Goal: Task Accomplishment & Management: Complete application form

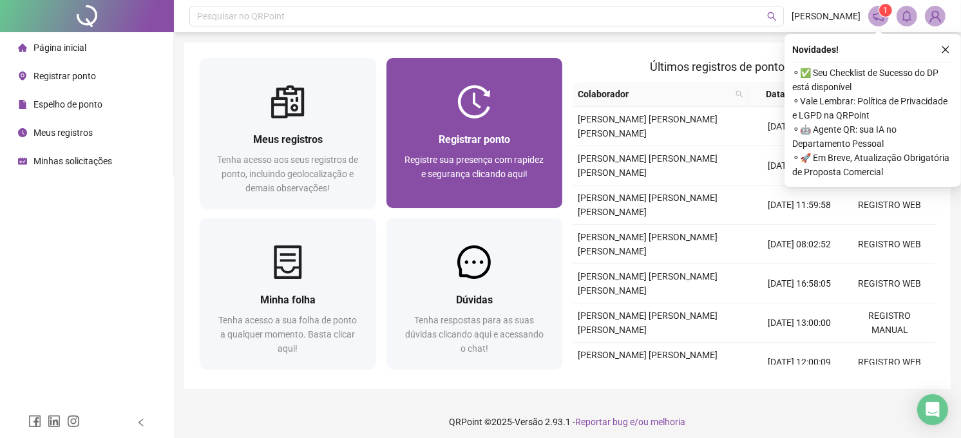
click at [525, 190] on div "Registre sua presença com rapidez e segurança clicando aqui!" at bounding box center [475, 174] width 146 height 43
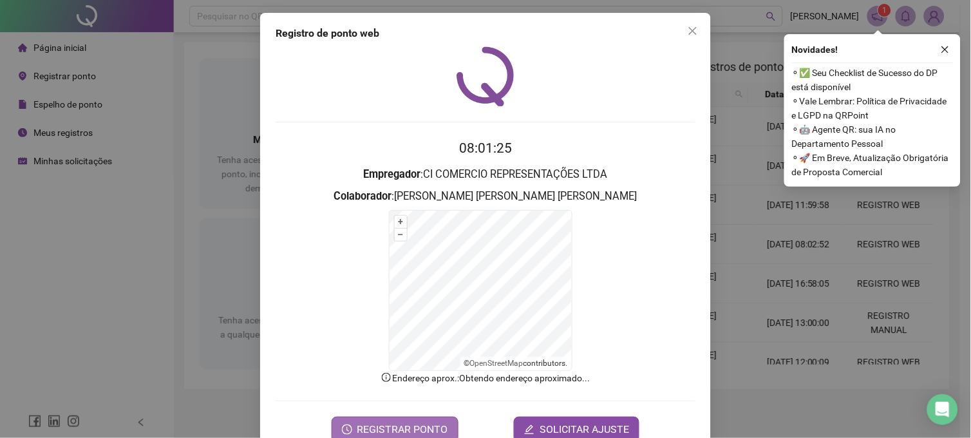
click at [370, 432] on span "REGISTRAR PONTO" at bounding box center [402, 429] width 91 height 15
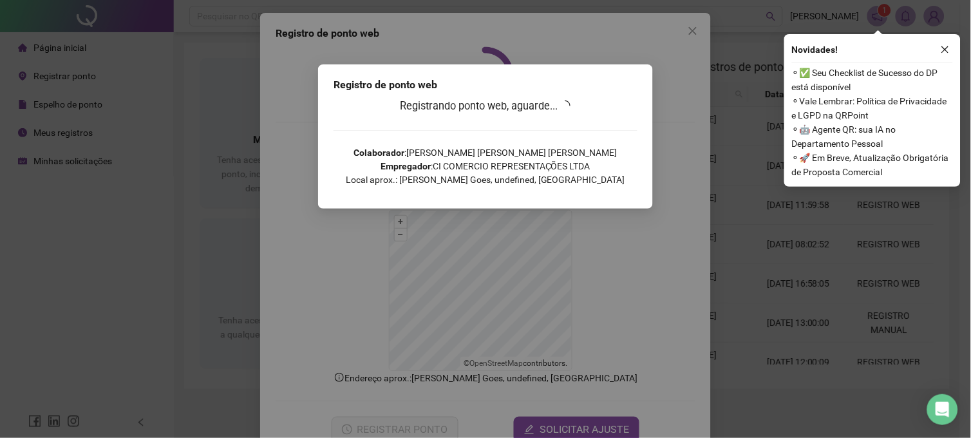
click at [751, 178] on div "Registro de ponto web Registrando ponto web, aguarde... Colaborador : LUAN CARL…" at bounding box center [485, 219] width 971 height 438
click at [945, 52] on icon "close" at bounding box center [945, 49] width 9 height 9
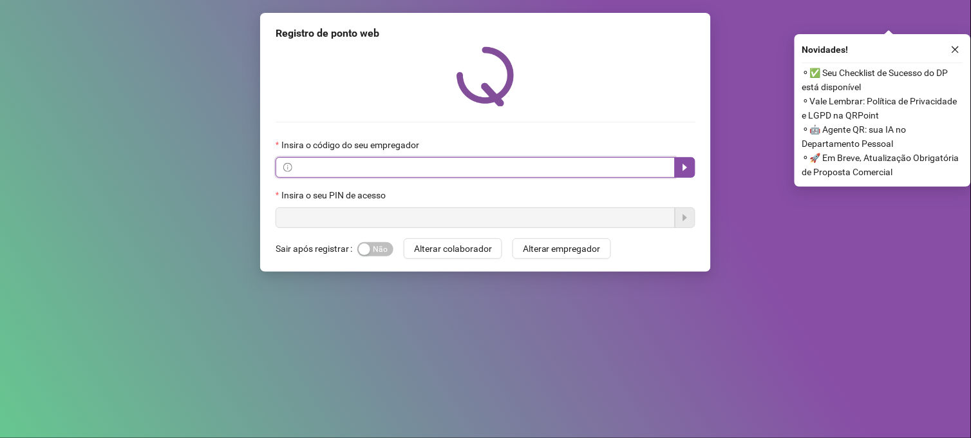
click at [621, 162] on input "text" at bounding box center [481, 167] width 373 height 14
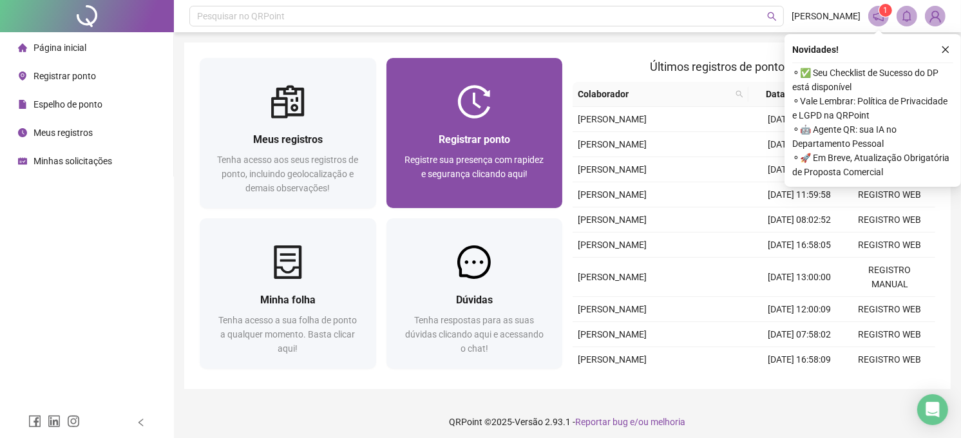
click at [536, 144] on div "Registrar ponto" at bounding box center [475, 139] width 146 height 16
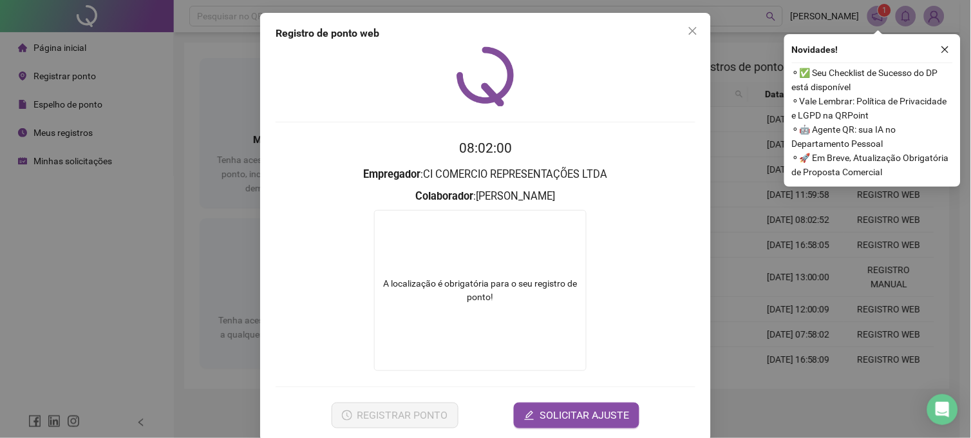
click at [114, 140] on div "Registro de ponto web 08:02:00 Empregador : CI COMERCIO REPRESENTAÇÕES LTDA Col…" at bounding box center [485, 219] width 971 height 438
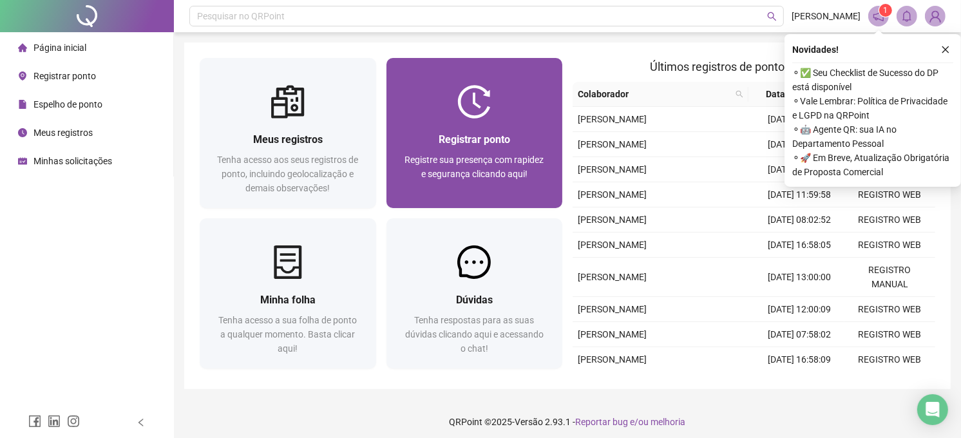
click at [542, 129] on div "Registrar ponto Registre sua presença com rapidez e segurança clicando aqui!" at bounding box center [474, 163] width 176 height 90
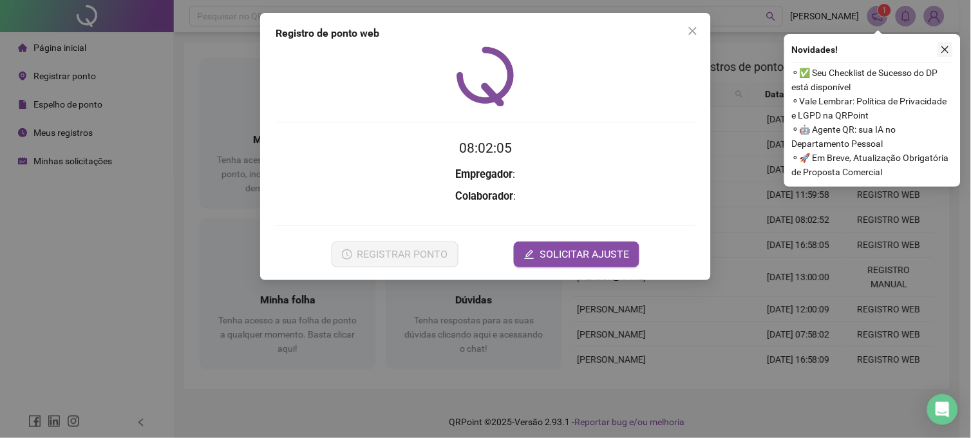
click at [945, 50] on icon "close" at bounding box center [945, 49] width 7 height 7
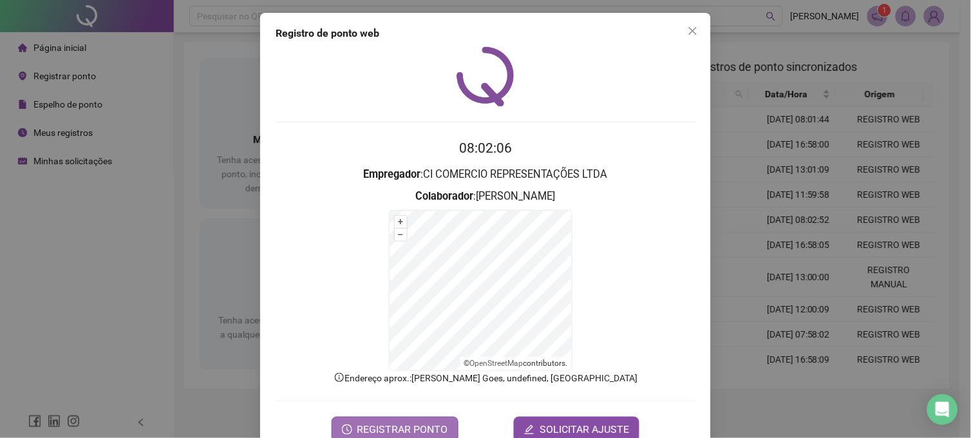
click at [377, 430] on span "REGISTRAR PONTO" at bounding box center [402, 429] width 91 height 15
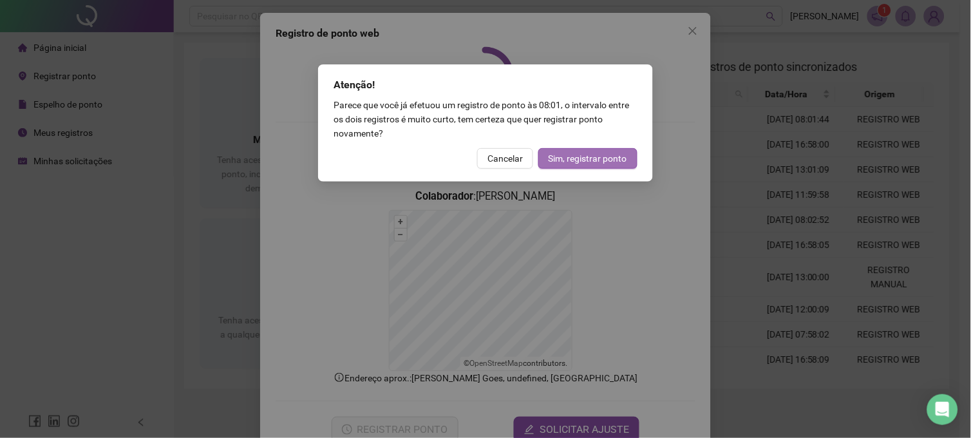
click at [596, 157] on span "Sim, registrar ponto" at bounding box center [588, 158] width 79 height 14
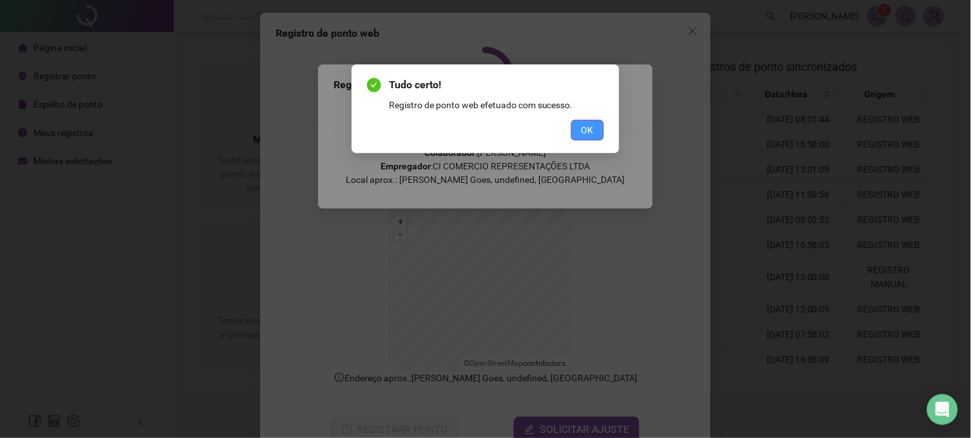
click at [588, 131] on span "OK" at bounding box center [588, 130] width 12 height 14
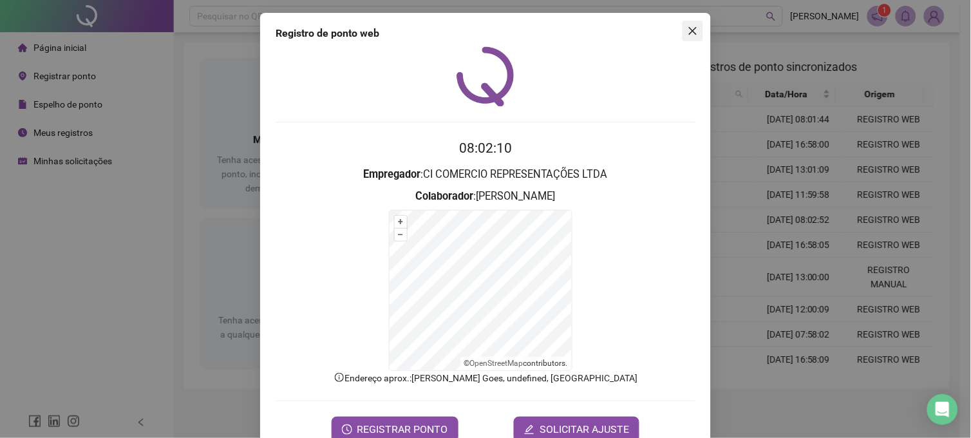
click at [689, 33] on icon "close" at bounding box center [693, 31] width 10 height 10
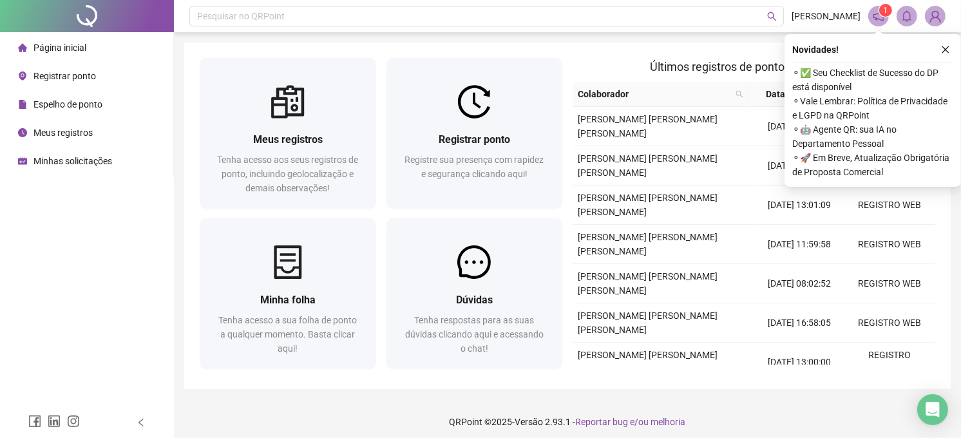
click at [939, 15] on img at bounding box center [934, 15] width 19 height 19
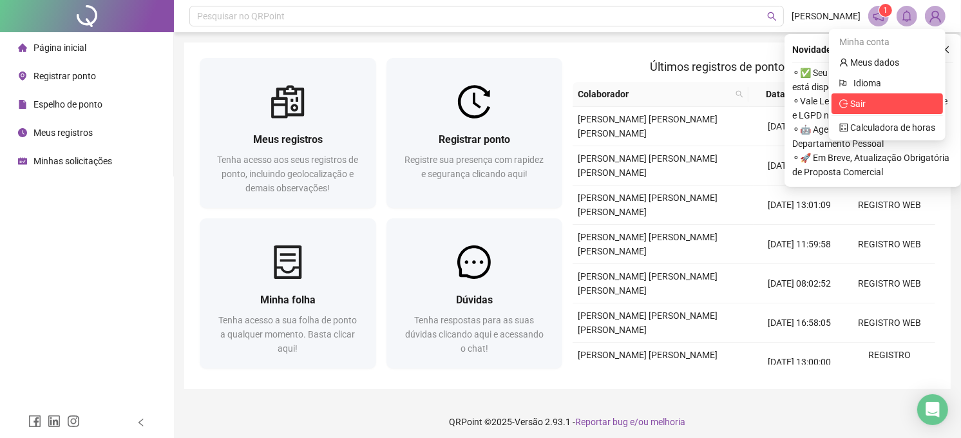
click at [884, 97] on span "Sair" at bounding box center [887, 104] width 96 height 14
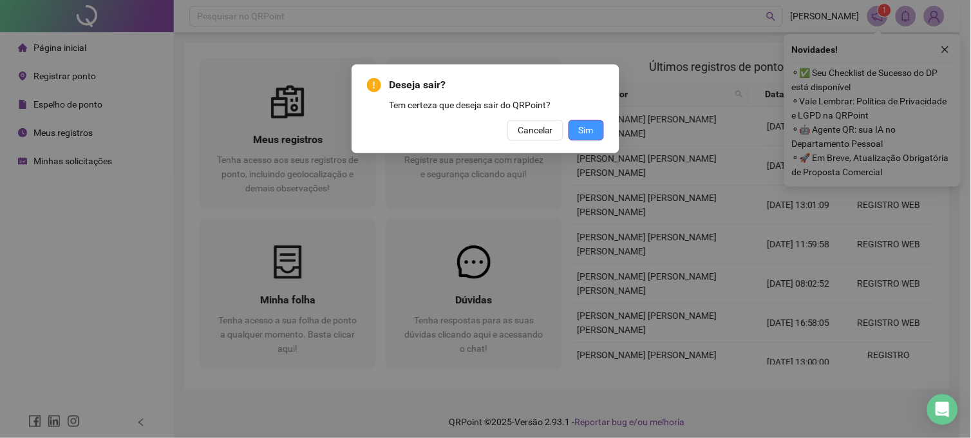
click at [589, 125] on span "Sim" at bounding box center [586, 130] width 15 height 14
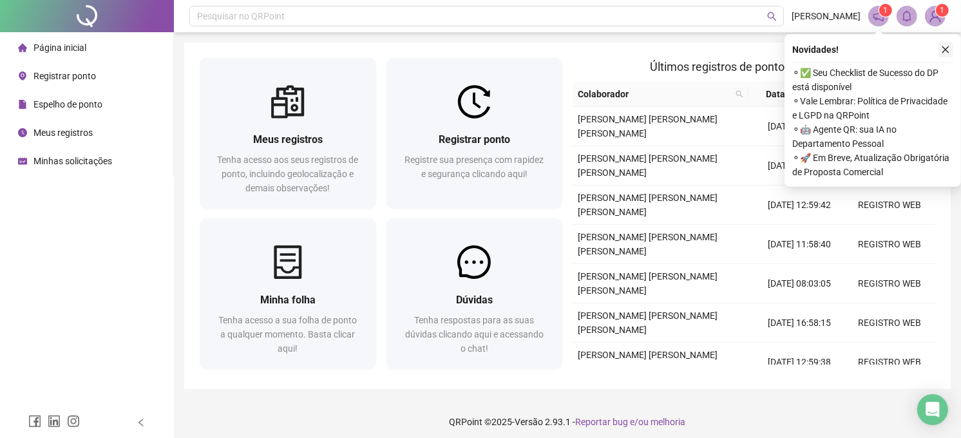
click at [947, 50] on icon "close" at bounding box center [945, 49] width 9 height 9
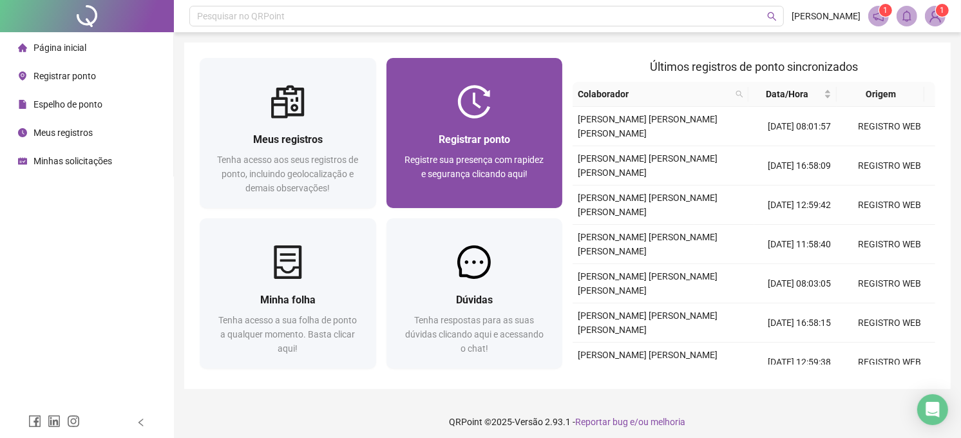
click at [452, 115] on div at bounding box center [474, 101] width 176 height 33
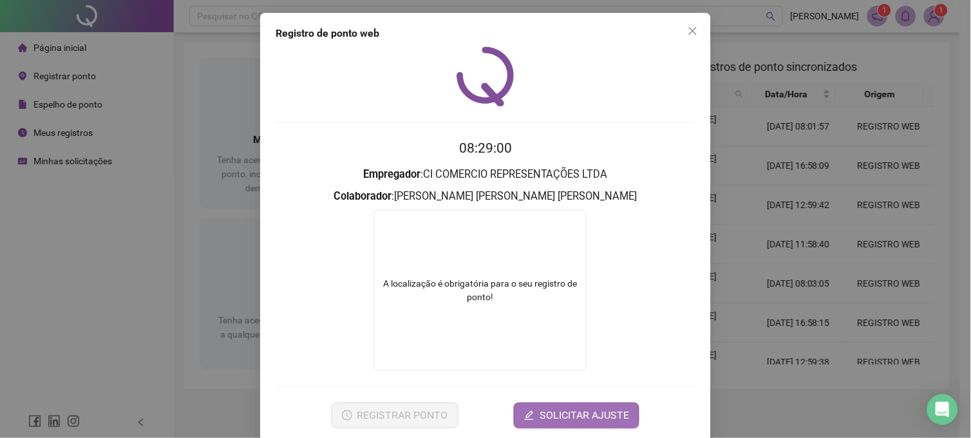
click at [560, 417] on span "SOLICITAR AJUSTE" at bounding box center [585, 415] width 90 height 15
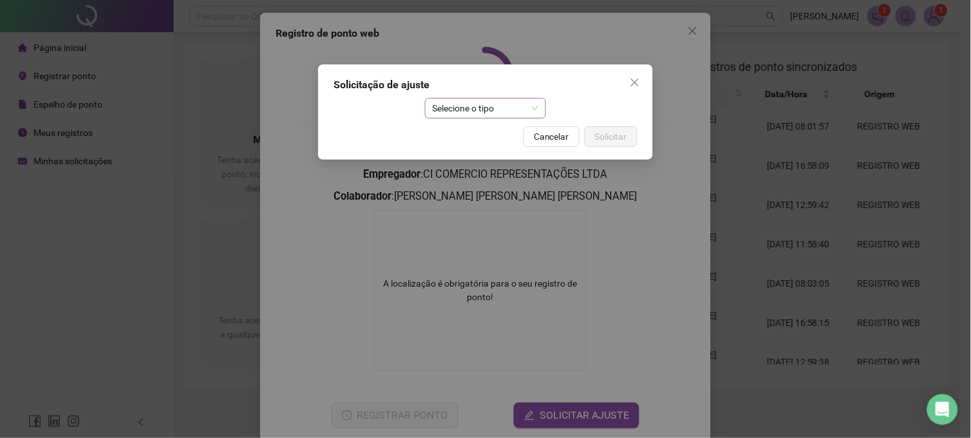
click at [535, 108] on span "Selecione o tipo" at bounding box center [486, 108] width 106 height 19
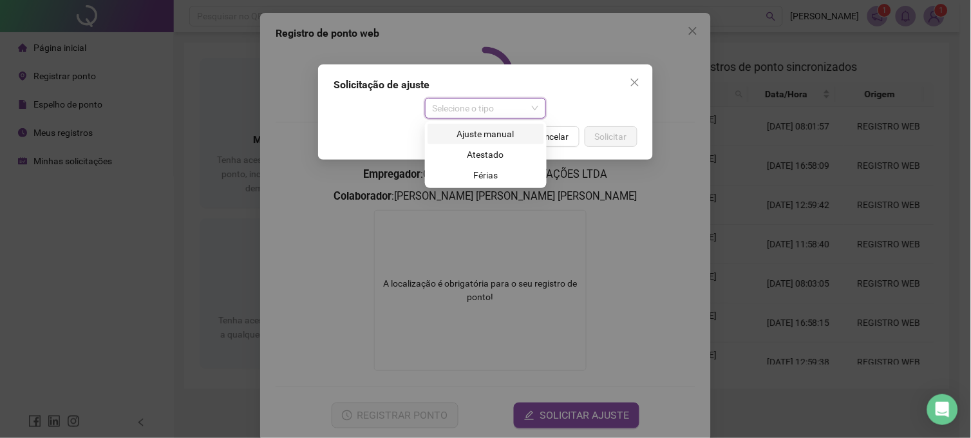
click at [514, 129] on div "Ajuste manual" at bounding box center [485, 134] width 101 height 14
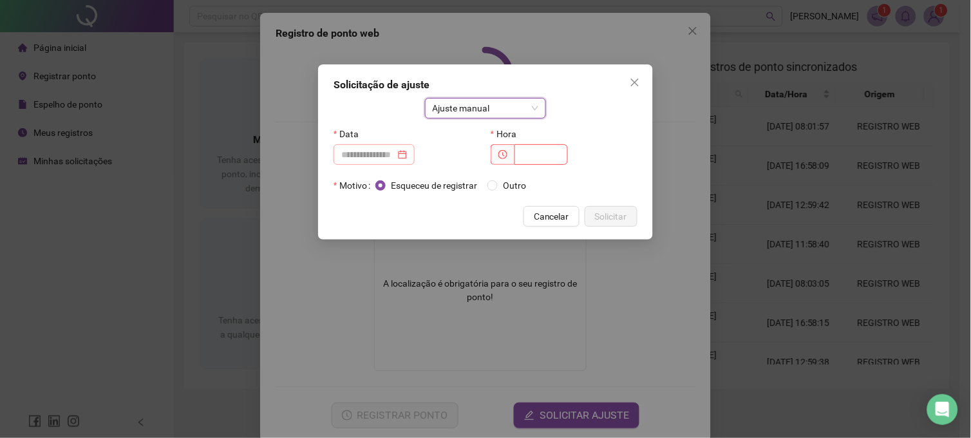
click at [407, 151] on div at bounding box center [374, 154] width 66 height 14
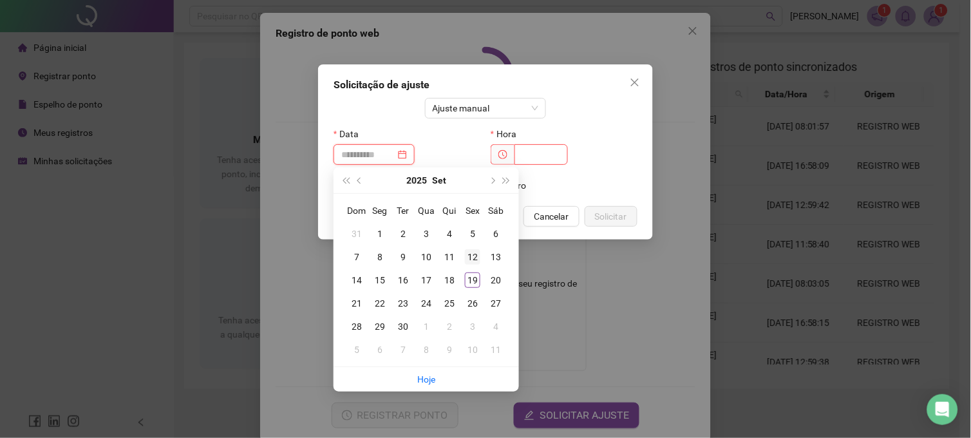
type input "**********"
click at [477, 258] on div "12" at bounding box center [472, 256] width 15 height 15
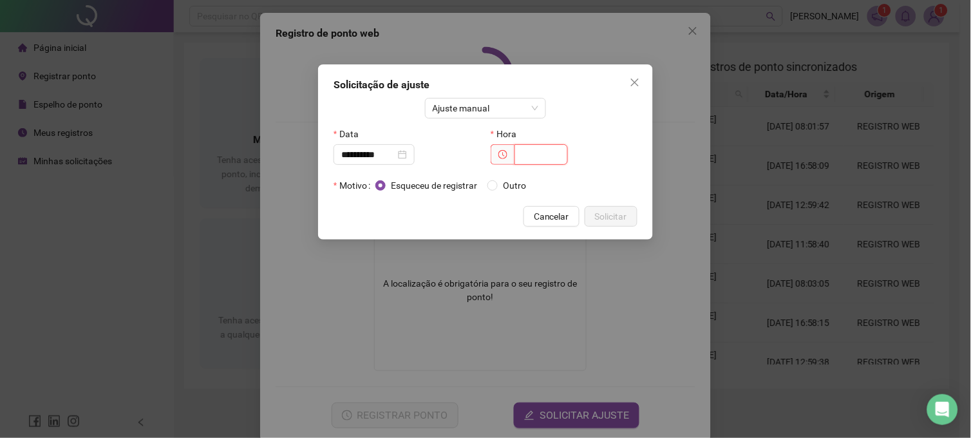
click at [533, 156] on input "text" at bounding box center [541, 154] width 53 height 21
type input "*****"
click at [618, 216] on span "Solicitar" at bounding box center [611, 216] width 32 height 14
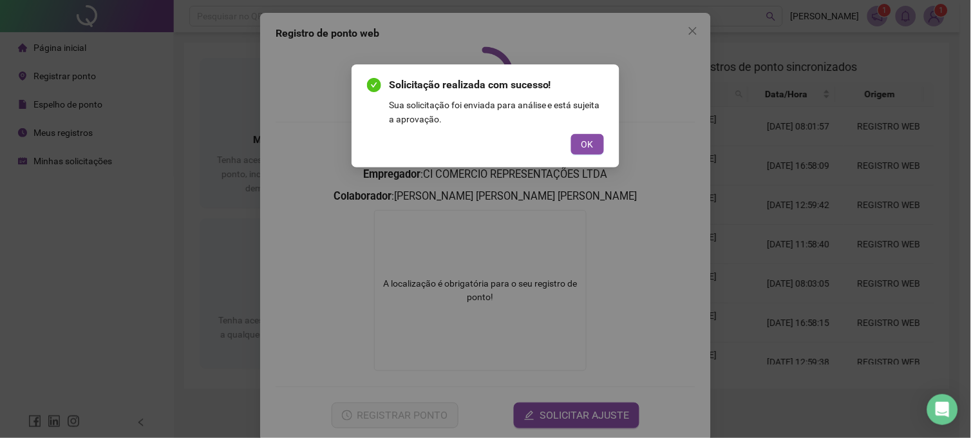
click at [589, 133] on div "Solicitação realizada com sucesso! Sua solicitação foi enviada para análise e e…" at bounding box center [485, 115] width 237 height 77
click at [596, 140] on button "OK" at bounding box center [587, 144] width 33 height 21
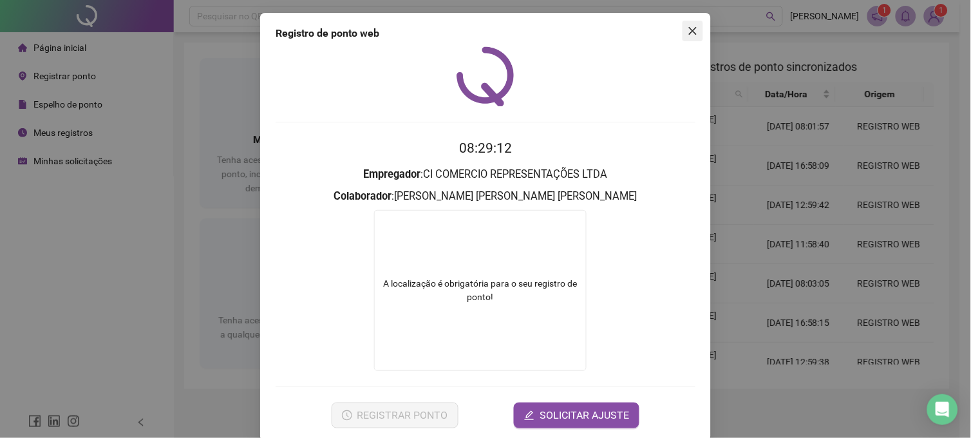
click at [690, 30] on icon "close" at bounding box center [693, 31] width 10 height 10
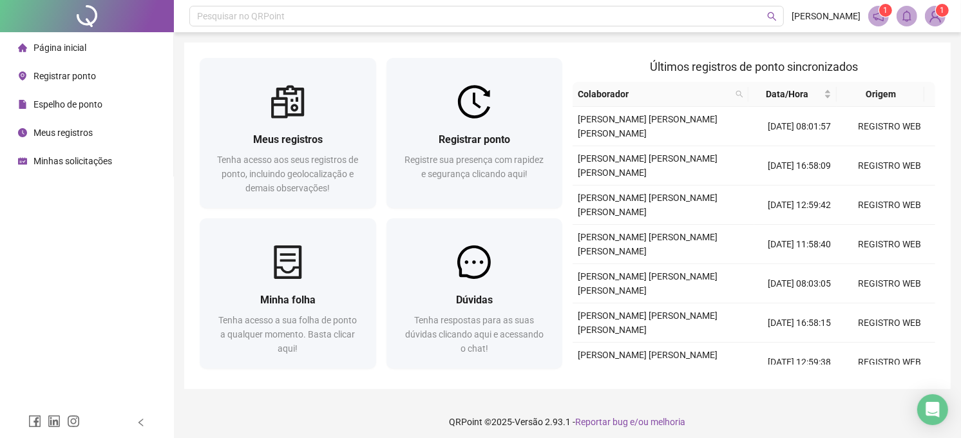
click at [943, 19] on img at bounding box center [934, 15] width 19 height 19
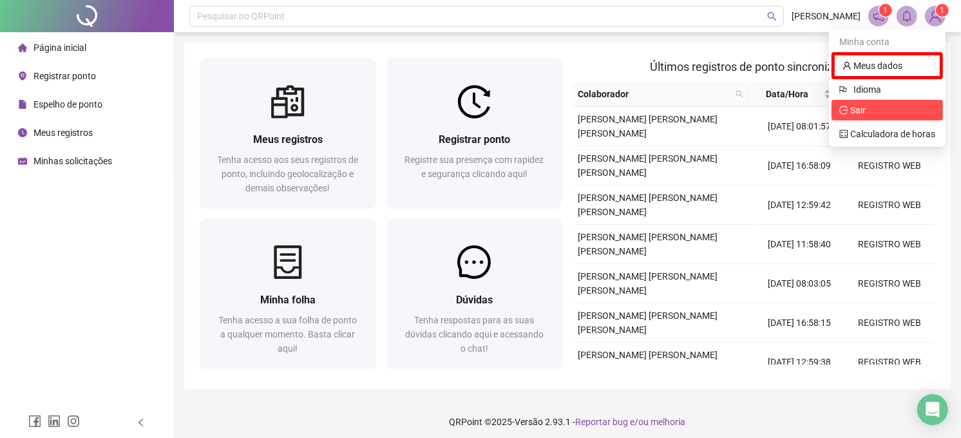
click at [874, 113] on span "Sair" at bounding box center [887, 110] width 96 height 14
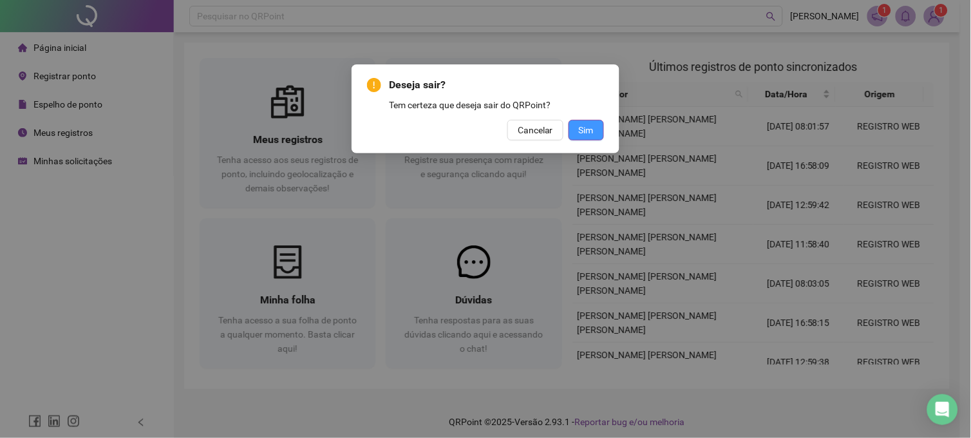
click at [574, 133] on button "Sim" at bounding box center [586, 130] width 35 height 21
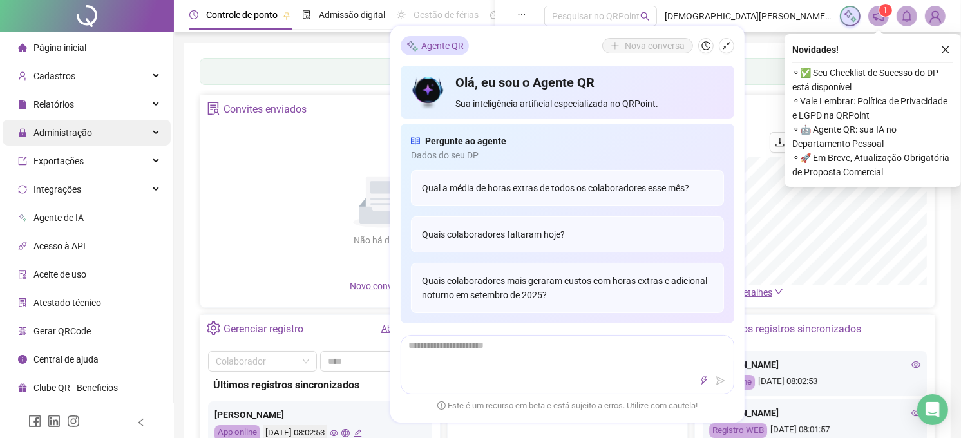
click at [107, 130] on div "Administração" at bounding box center [87, 133] width 168 height 26
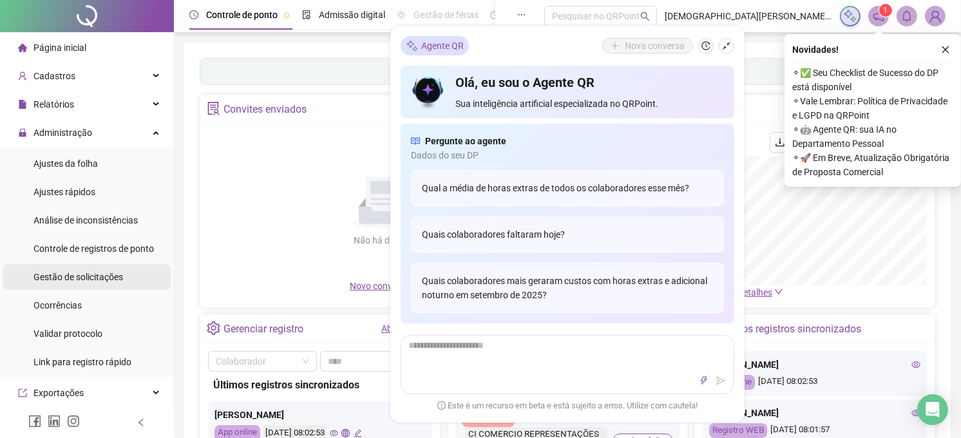
click at [66, 277] on span "Gestão de solicitações" at bounding box center [78, 277] width 90 height 10
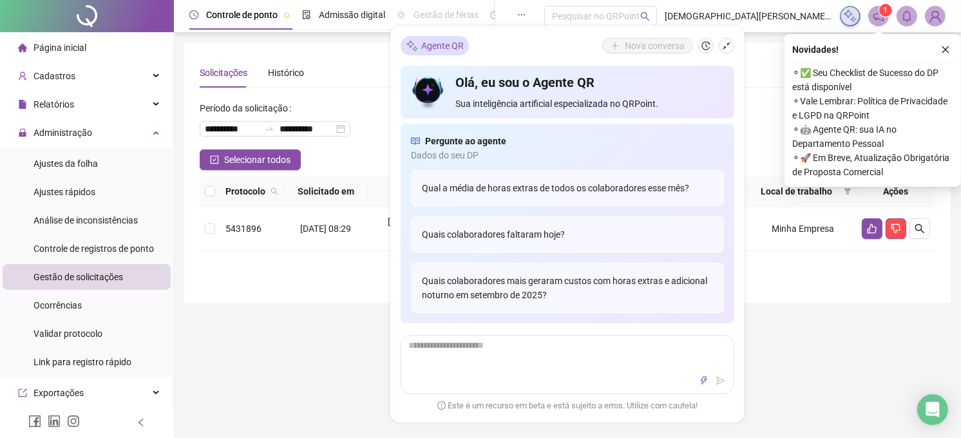
click at [945, 50] on icon "close" at bounding box center [945, 49] width 9 height 9
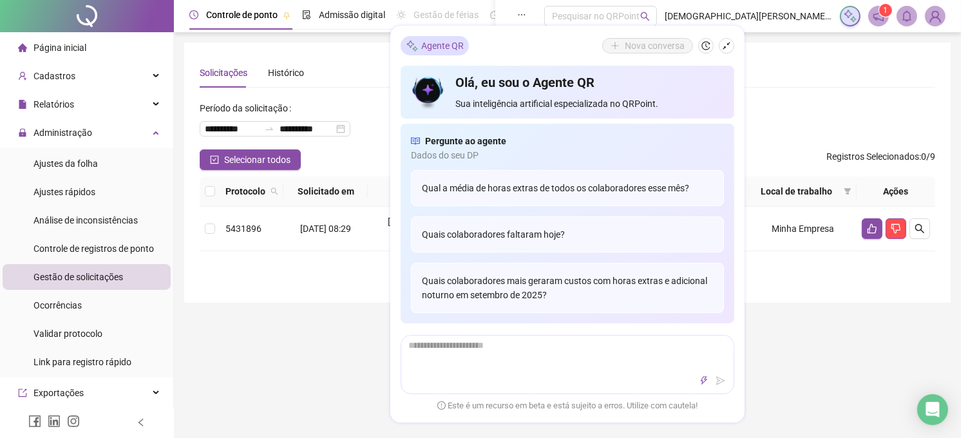
click at [844, 72] on div "Solicitações Histórico" at bounding box center [567, 73] width 735 height 30
click at [723, 42] on icon "shrink" at bounding box center [726, 45] width 9 height 9
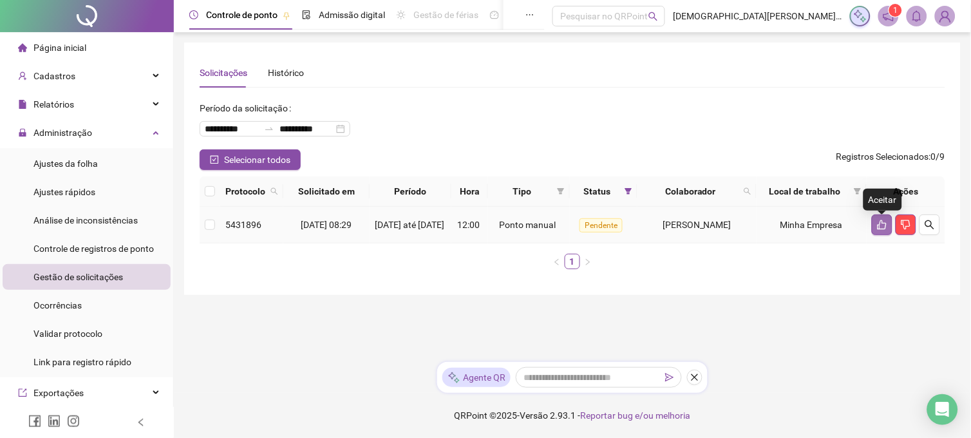
click at [884, 234] on button "button" at bounding box center [882, 224] width 21 height 21
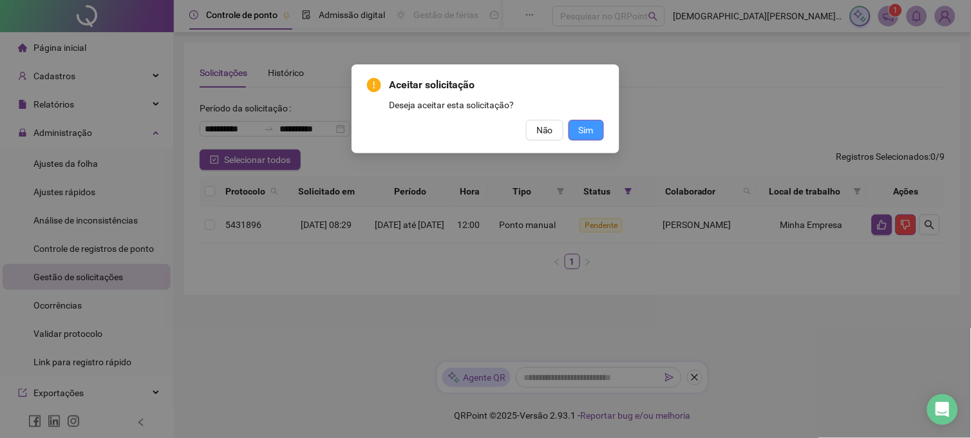
click at [591, 131] on span "Sim" at bounding box center [586, 130] width 15 height 14
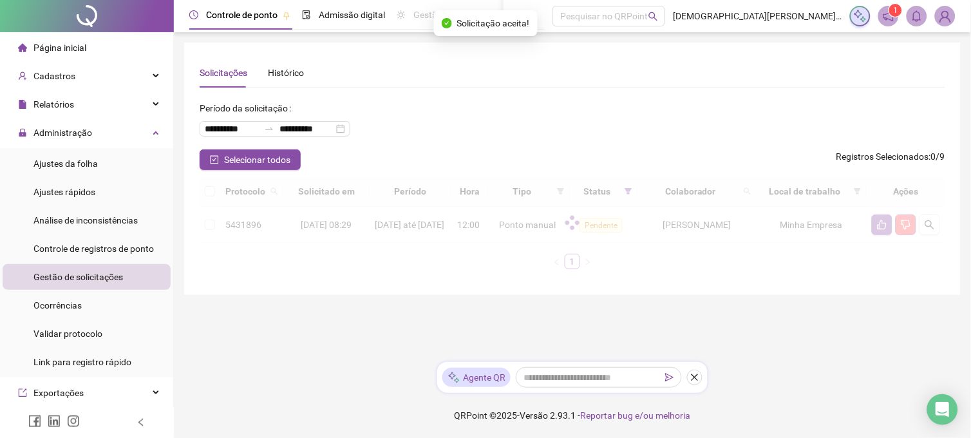
click at [591, 131] on div "Aceitar solicitação Deseja aceitar esta solicitação? Não Sim" at bounding box center [485, 219] width 971 height 438
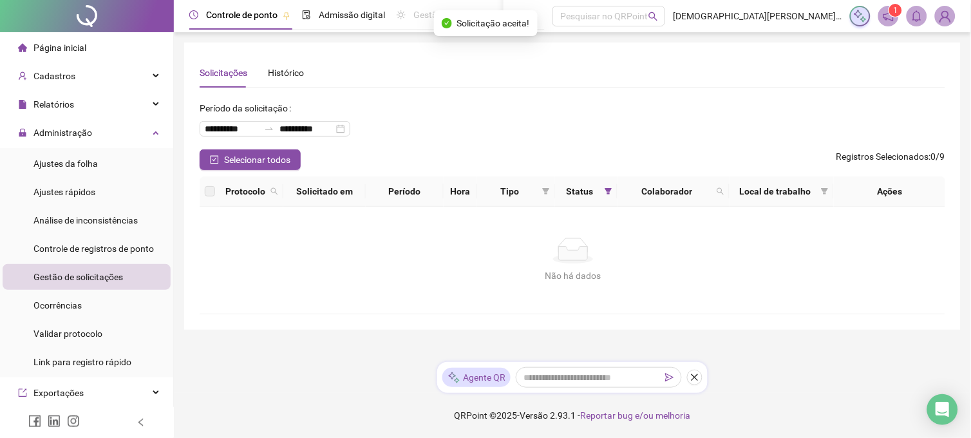
click at [893, 15] on sup "1" at bounding box center [895, 10] width 13 height 13
click at [889, 18] on body "**********" at bounding box center [485, 219] width 971 height 438
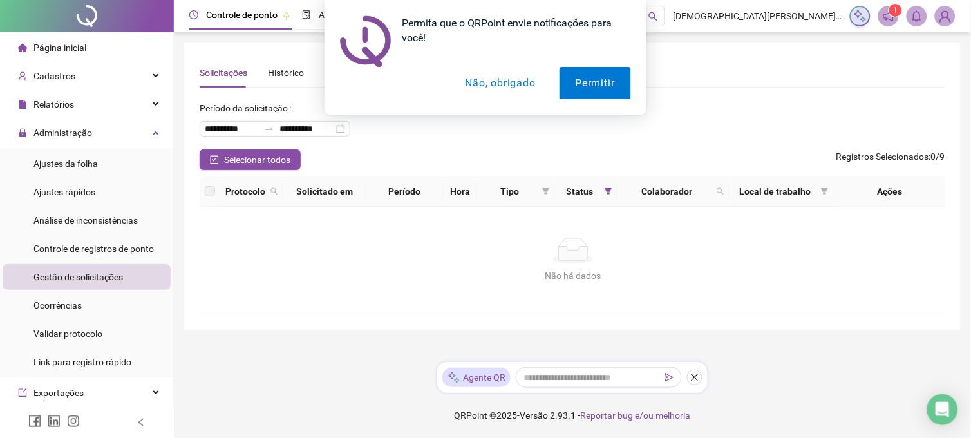
click at [518, 80] on button "Não, obrigado" at bounding box center [500, 83] width 102 height 32
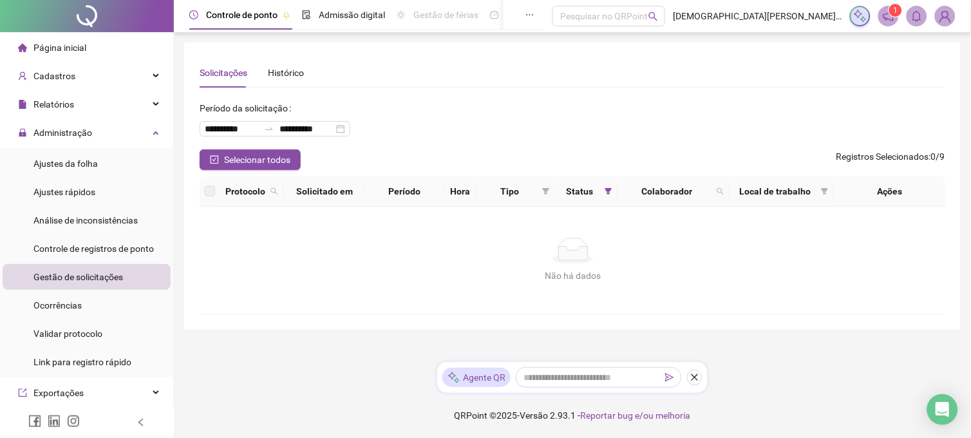
click at [943, 17] on img at bounding box center [945, 15] width 19 height 19
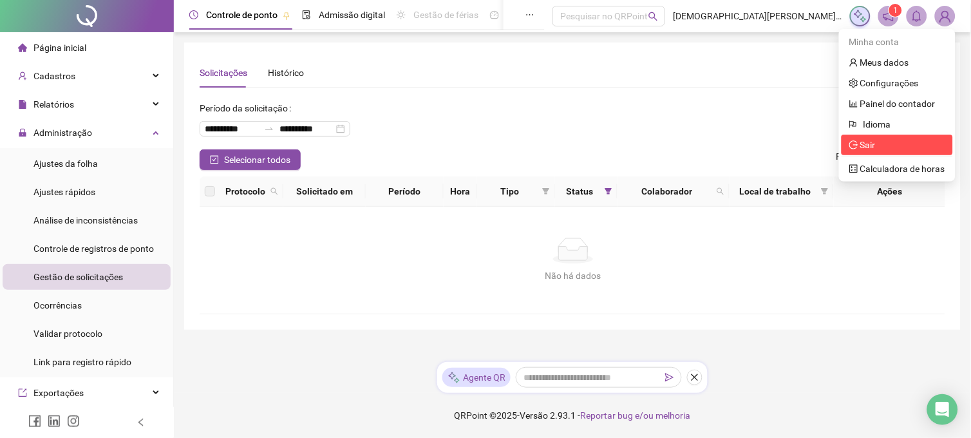
click at [891, 146] on span "Sair" at bounding box center [897, 145] width 96 height 14
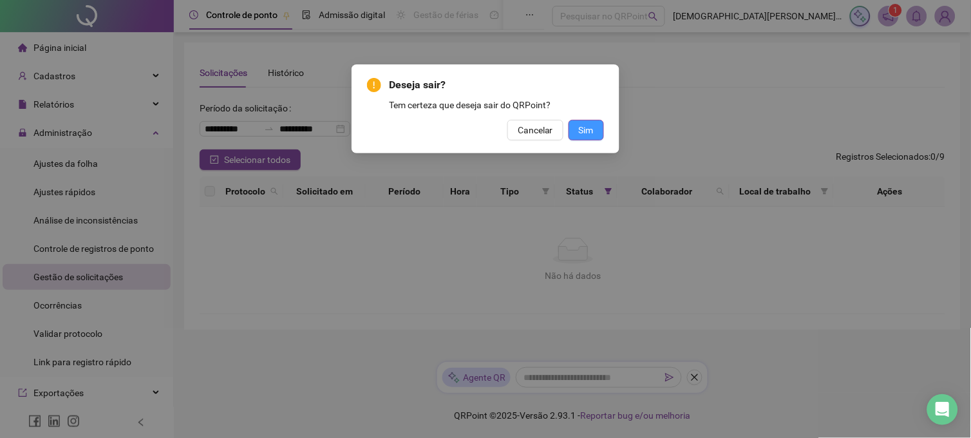
click at [583, 126] on span "Sim" at bounding box center [586, 130] width 15 height 14
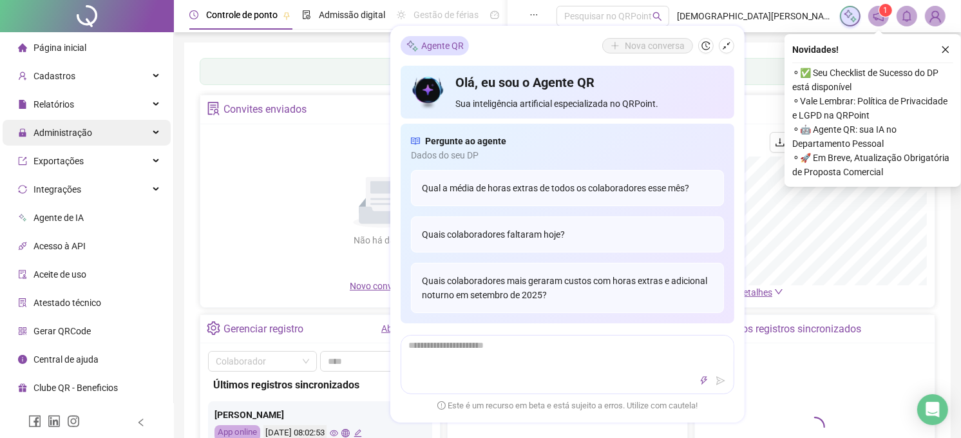
click at [124, 131] on div "Administração" at bounding box center [87, 133] width 168 height 26
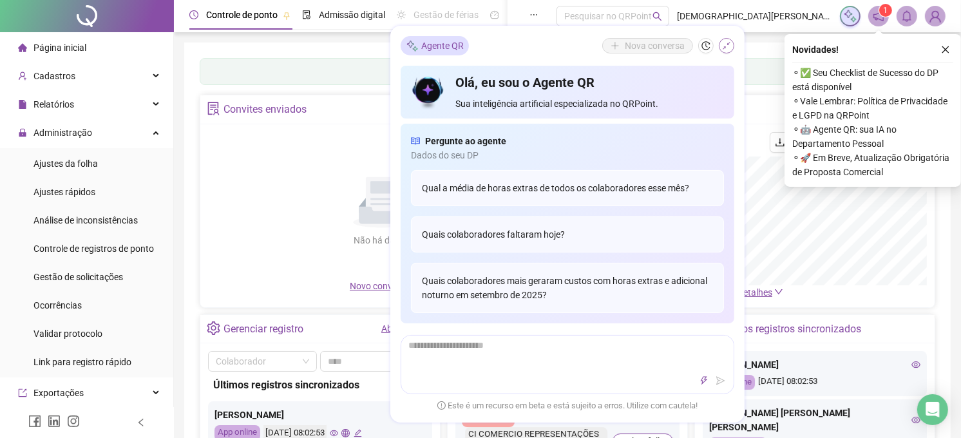
click at [729, 43] on icon "shrink" at bounding box center [726, 45] width 9 height 9
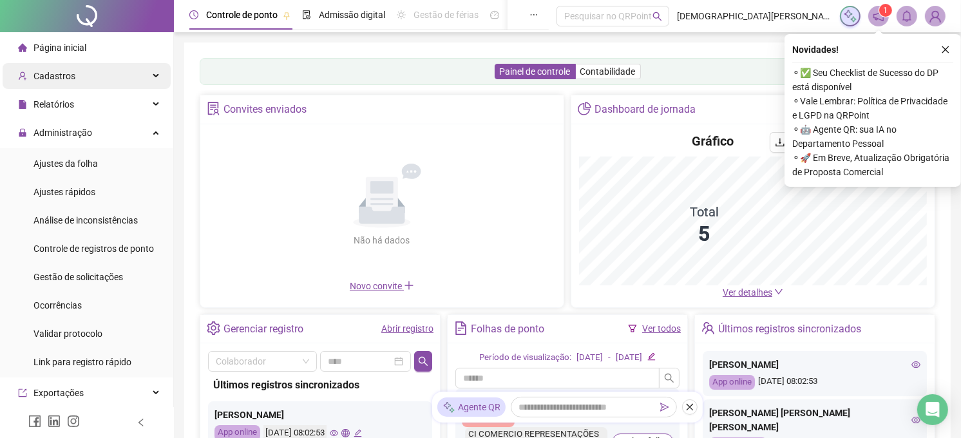
click at [116, 79] on div "Cadastros" at bounding box center [87, 76] width 168 height 26
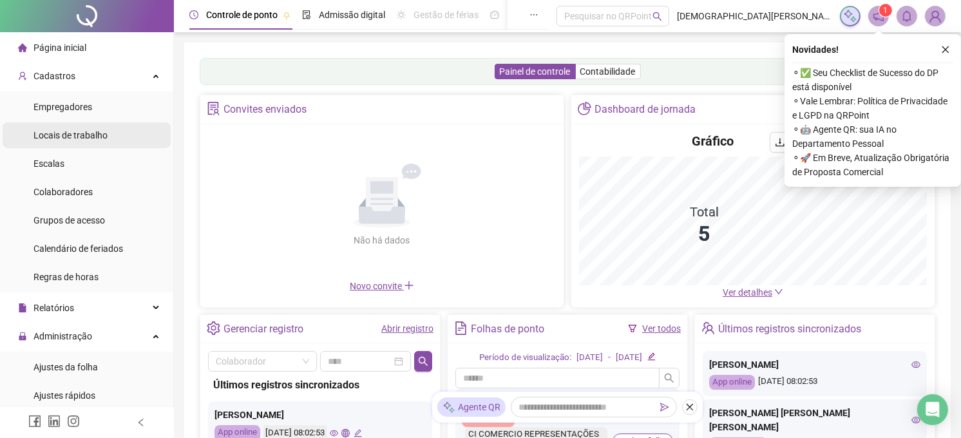
click at [106, 104] on li "Empregadores" at bounding box center [87, 107] width 168 height 26
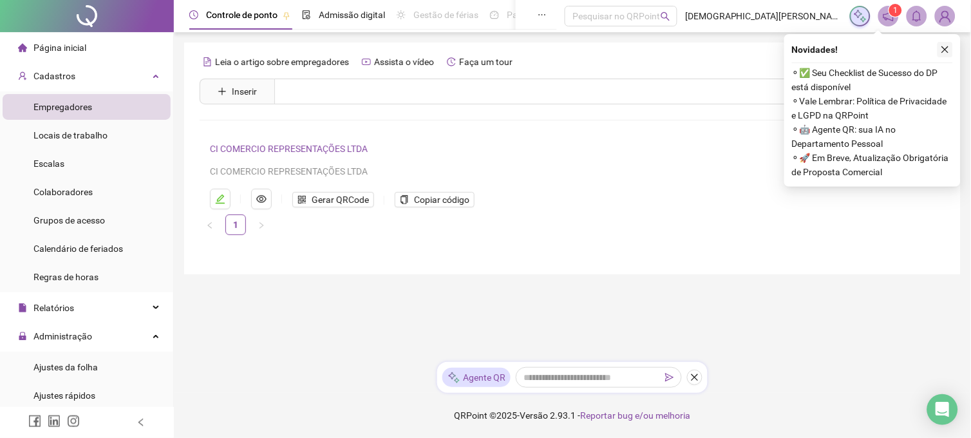
click at [948, 48] on icon "close" at bounding box center [945, 49] width 9 height 9
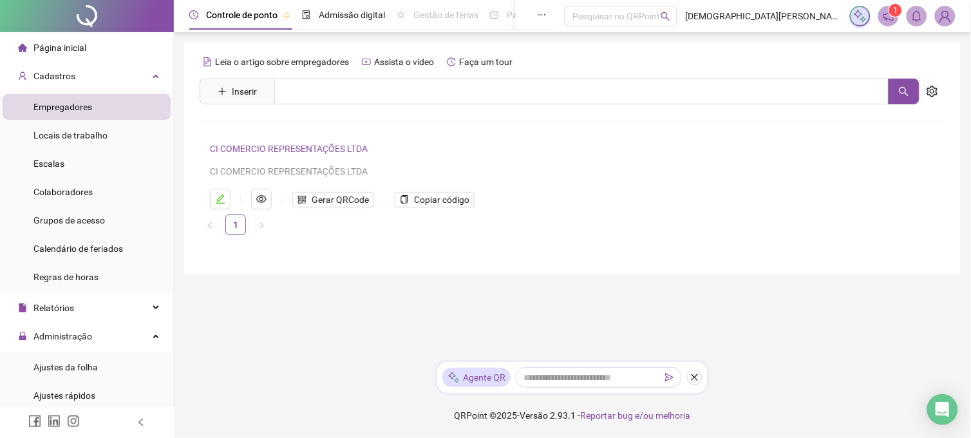
click at [95, 115] on li "Empregadores" at bounding box center [87, 107] width 168 height 26
click at [74, 189] on span "Colaboradores" at bounding box center [62, 192] width 59 height 10
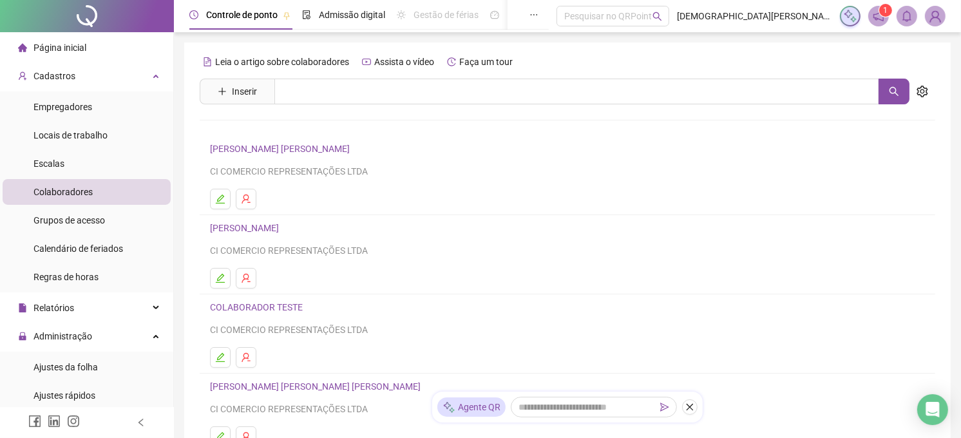
scroll to position [71, 0]
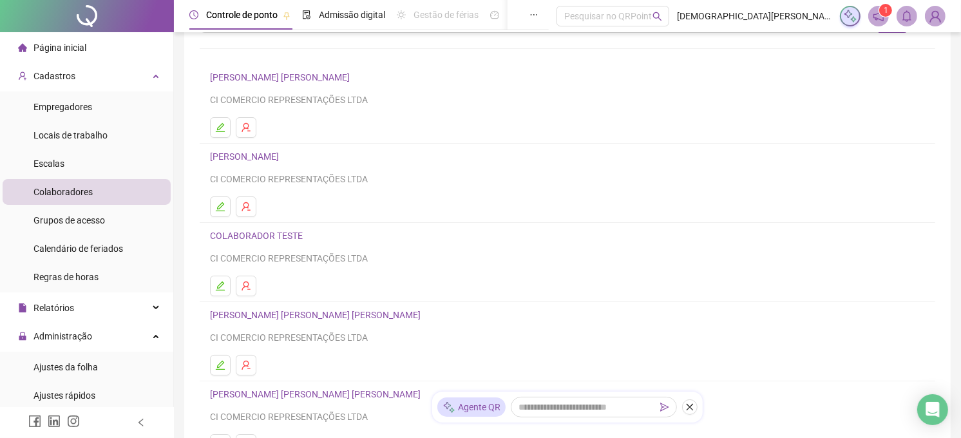
click at [283, 153] on link "[PERSON_NAME]" at bounding box center [246, 156] width 73 height 10
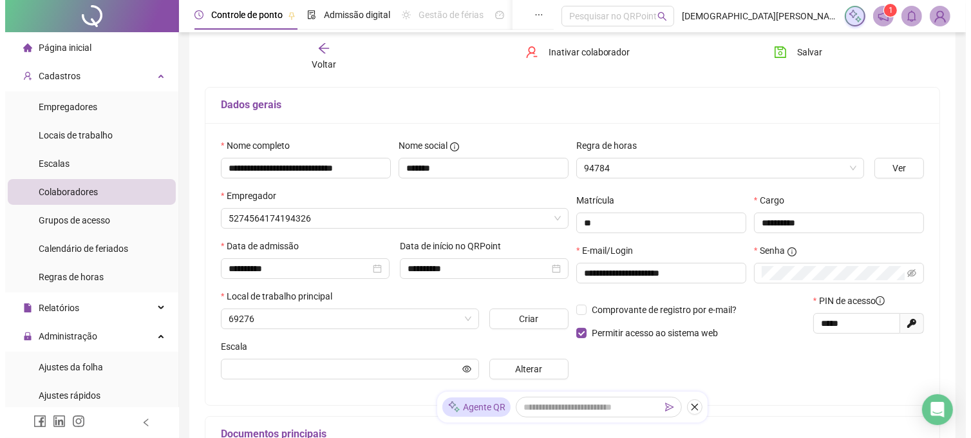
scroll to position [78, 0]
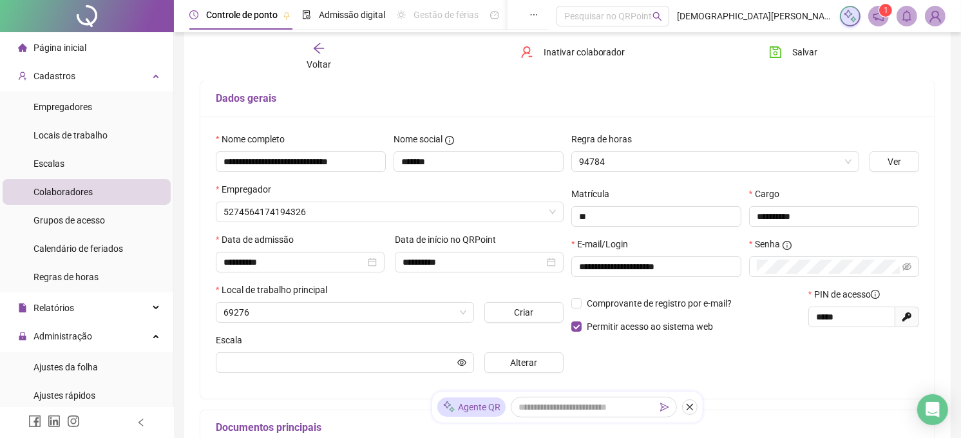
type input "*****"
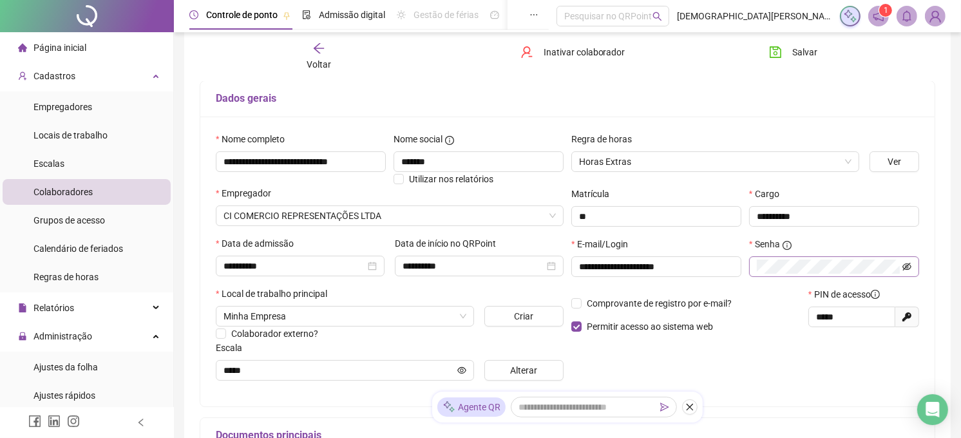
click at [904, 269] on icon "eye-invisible" at bounding box center [906, 266] width 9 height 9
click at [667, 269] on input "**********" at bounding box center [655, 267] width 152 height 14
click at [940, 13] on img at bounding box center [934, 15] width 19 height 19
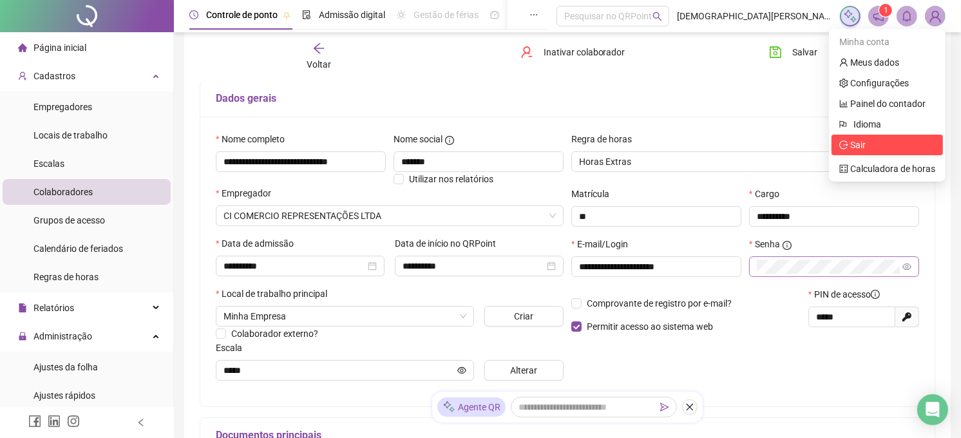
click at [885, 142] on span "Sair" at bounding box center [887, 145] width 96 height 14
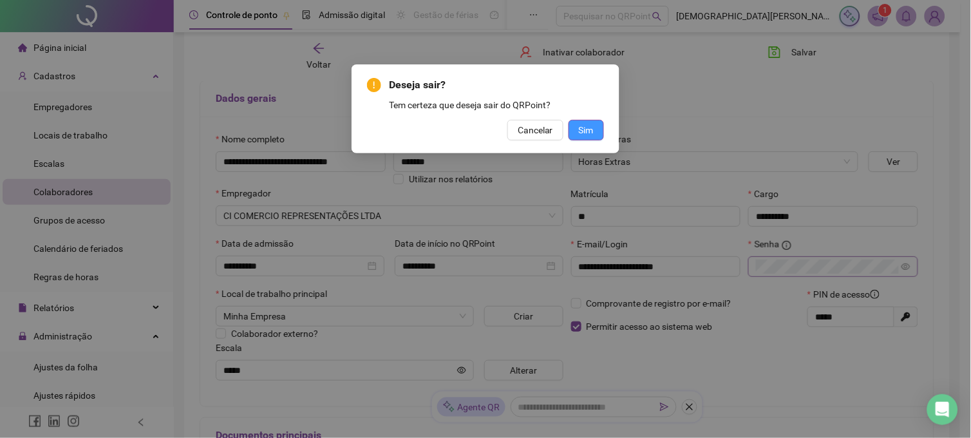
click at [589, 135] on span "Sim" at bounding box center [586, 130] width 15 height 14
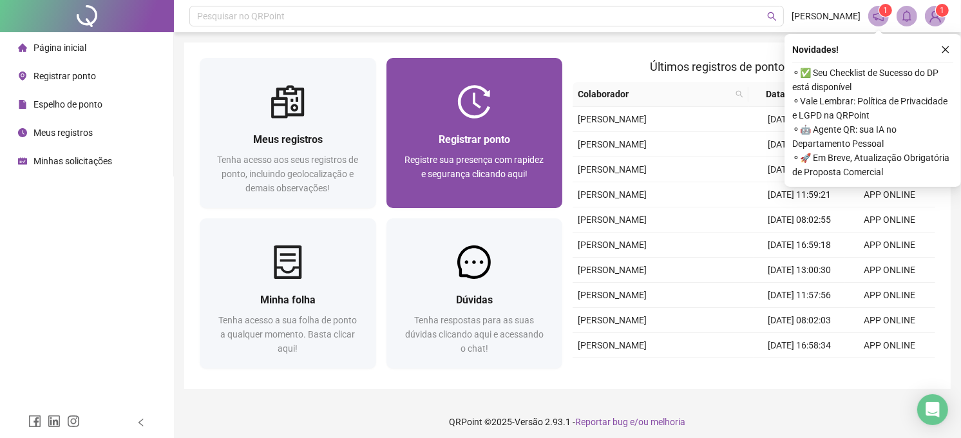
click at [945, 47] on icon "close" at bounding box center [945, 49] width 9 height 9
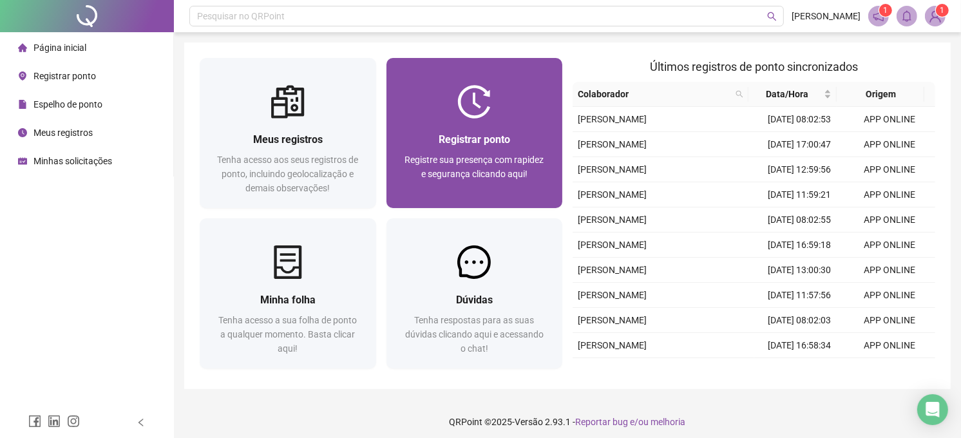
click at [480, 153] on div "Registre sua presença com rapidez e segurança clicando aqui!" at bounding box center [475, 174] width 146 height 43
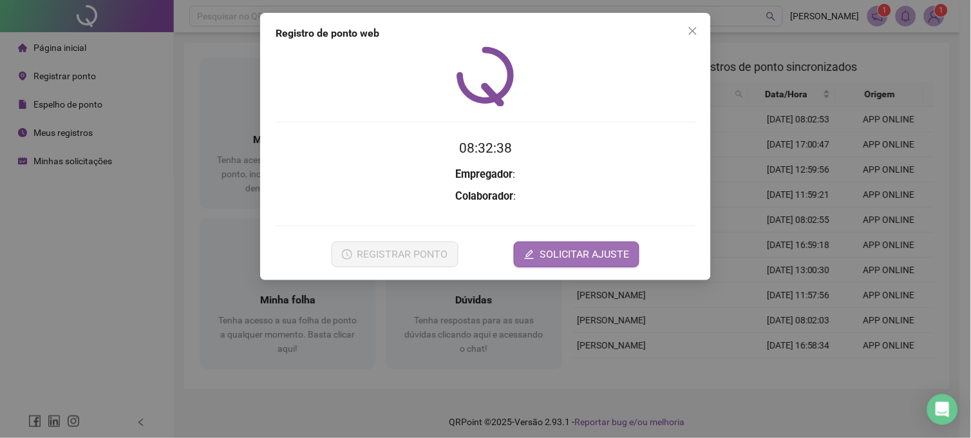
click at [578, 258] on span "SOLICITAR AJUSTE" at bounding box center [585, 254] width 90 height 15
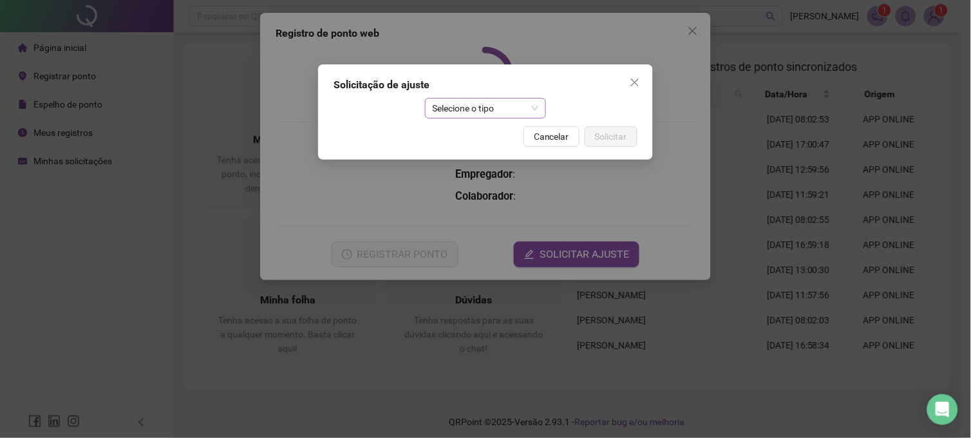
click at [506, 99] on span "Selecione o tipo" at bounding box center [486, 108] width 106 height 19
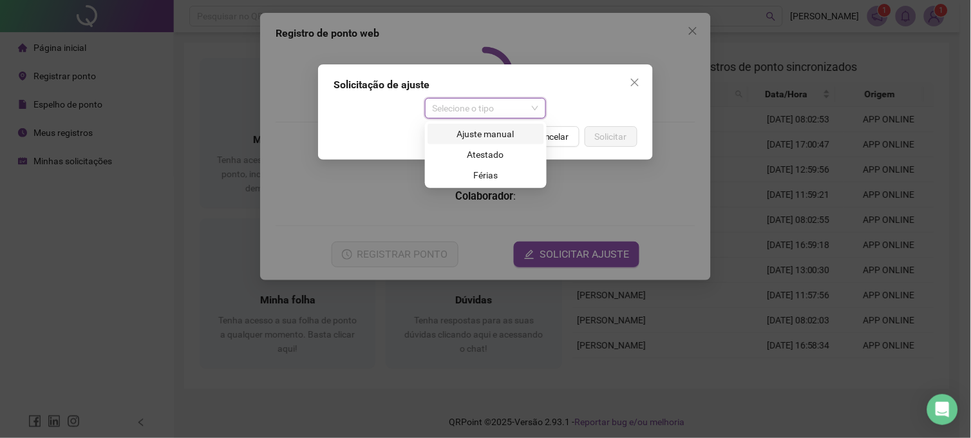
click at [499, 132] on div "Ajuste manual" at bounding box center [485, 134] width 101 height 14
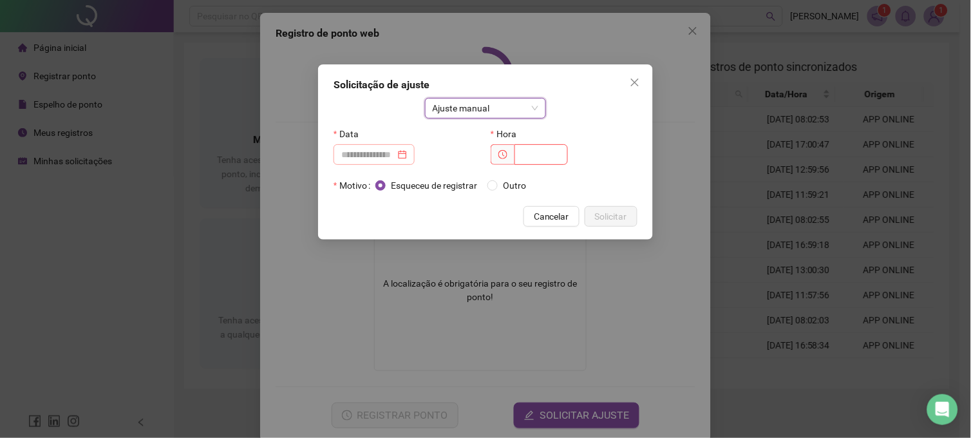
click at [407, 155] on div at bounding box center [374, 154] width 66 height 14
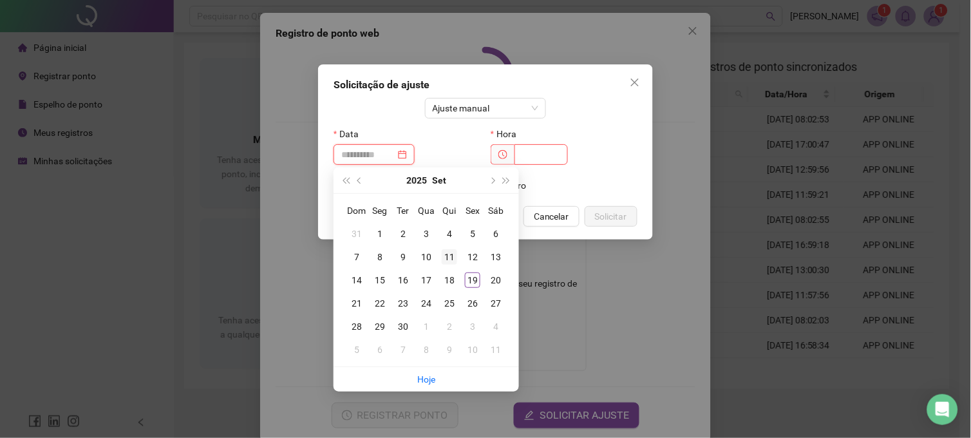
type input "**********"
click at [454, 260] on div "11" at bounding box center [449, 256] width 15 height 15
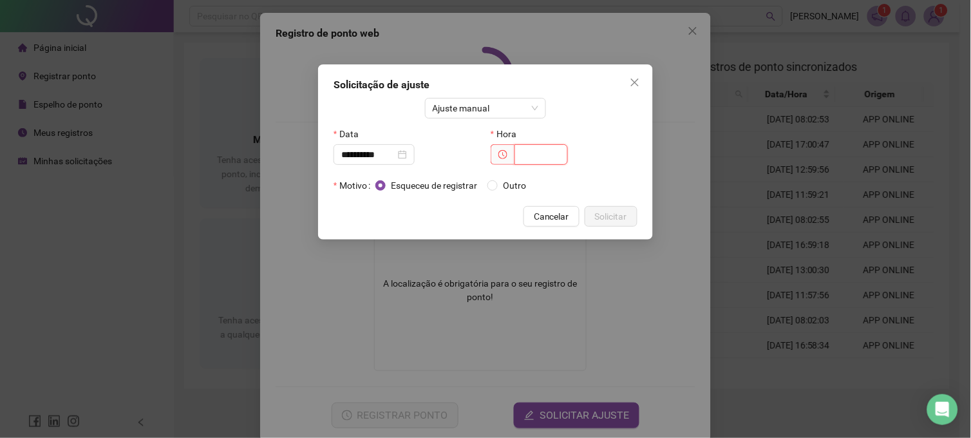
click at [547, 153] on input "text" at bounding box center [541, 154] width 53 height 21
type input "*****"
click at [609, 217] on span "Solicitar" at bounding box center [611, 216] width 32 height 14
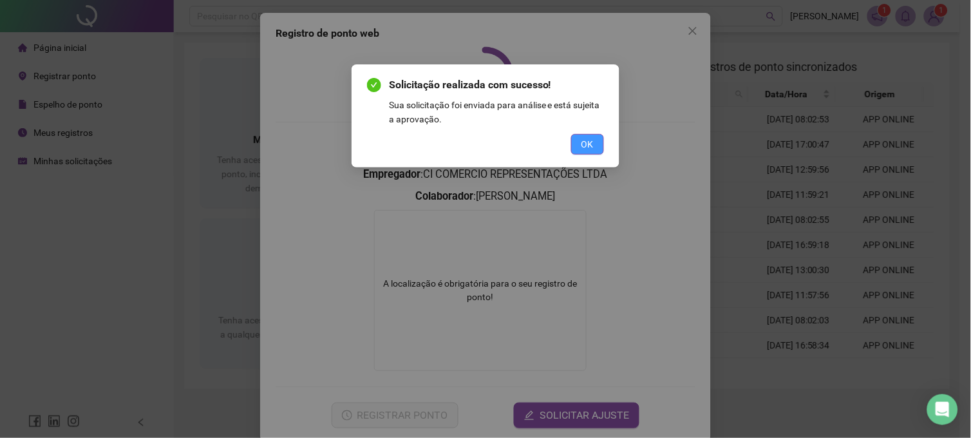
click at [576, 151] on button "OK" at bounding box center [587, 144] width 33 height 21
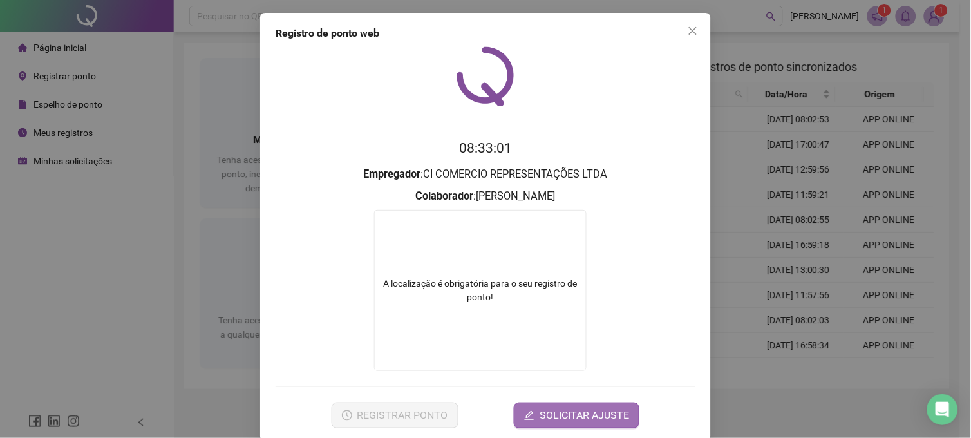
click at [601, 417] on span "SOLICITAR AJUSTE" at bounding box center [585, 415] width 90 height 15
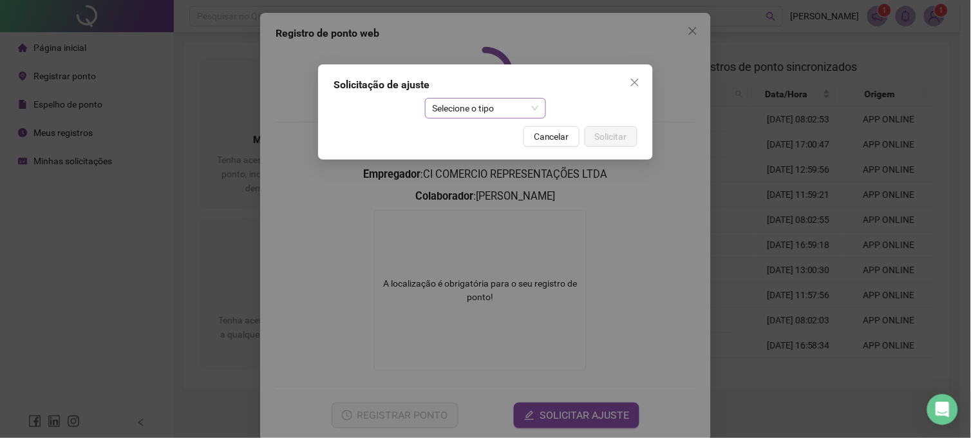
click at [481, 100] on span "Selecione o tipo" at bounding box center [486, 108] width 106 height 19
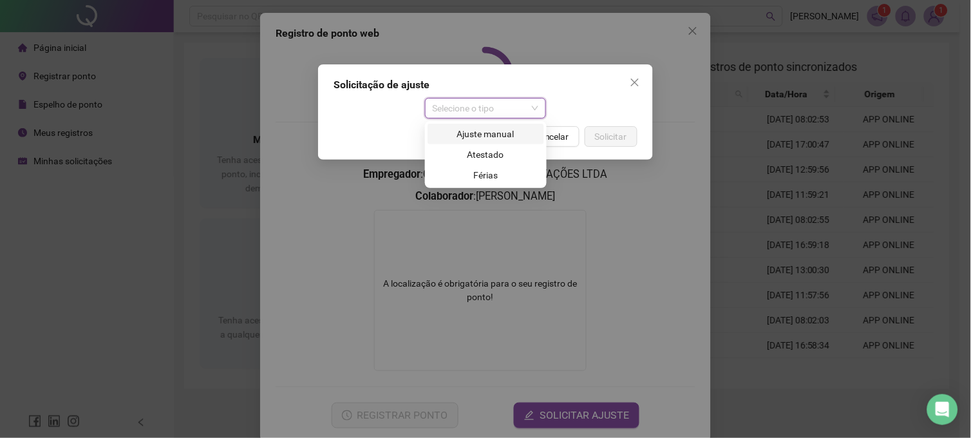
click at [484, 132] on div "Ajuste manual" at bounding box center [485, 134] width 101 height 14
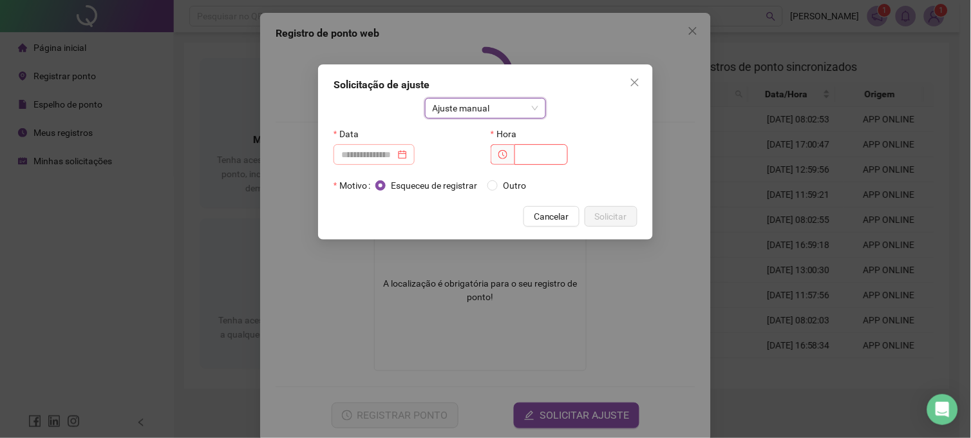
click at [415, 153] on div at bounding box center [374, 154] width 81 height 21
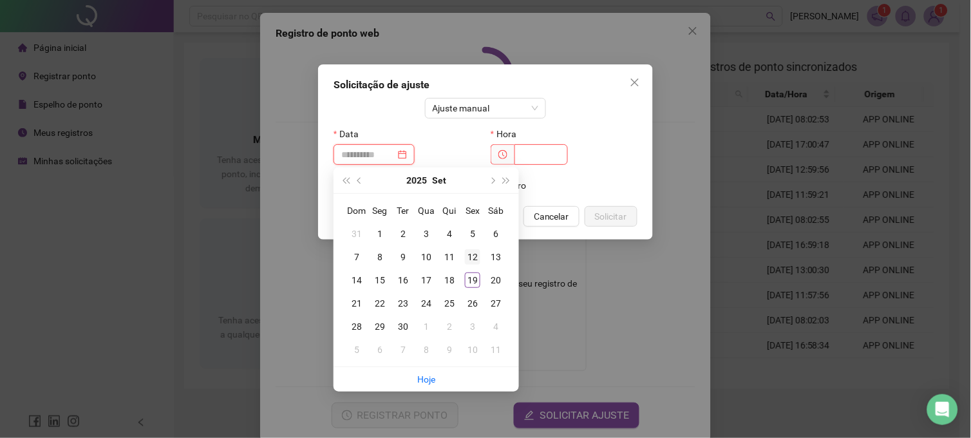
type input "**********"
click at [477, 260] on div "12" at bounding box center [472, 256] width 15 height 15
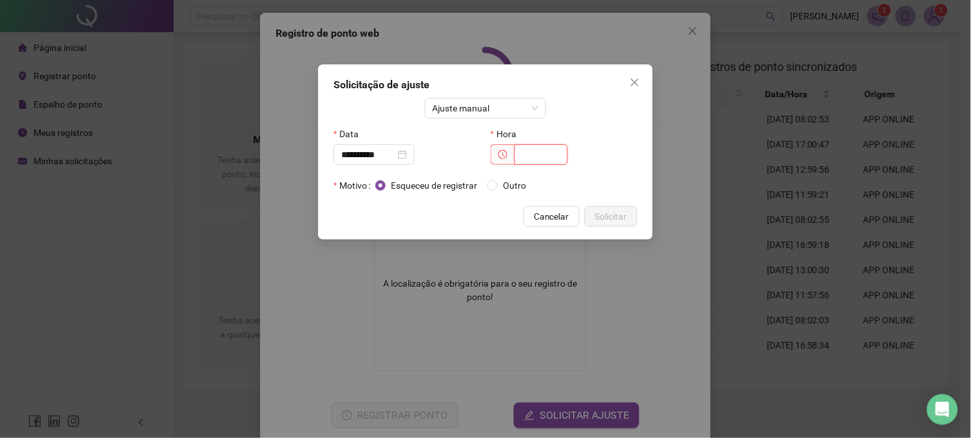
click at [531, 157] on input "text" at bounding box center [541, 154] width 53 height 21
type input "*****"
click at [607, 218] on span "Solicitar" at bounding box center [611, 216] width 32 height 14
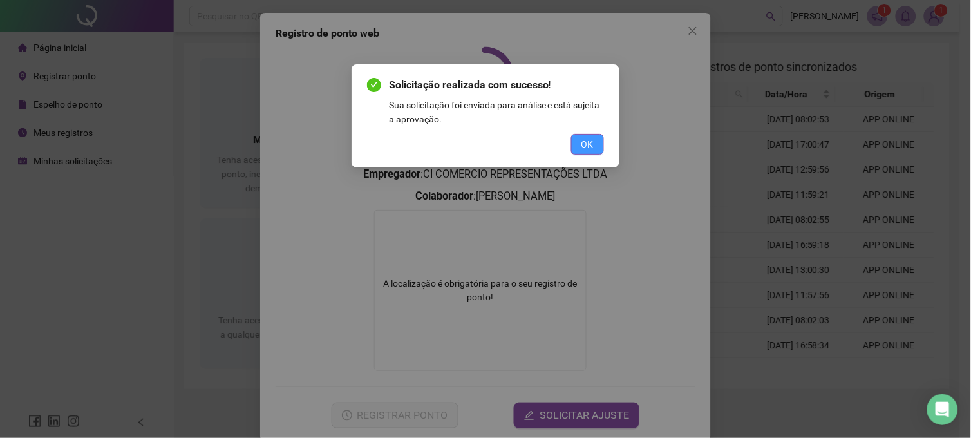
click at [588, 147] on span "OK" at bounding box center [588, 144] width 12 height 14
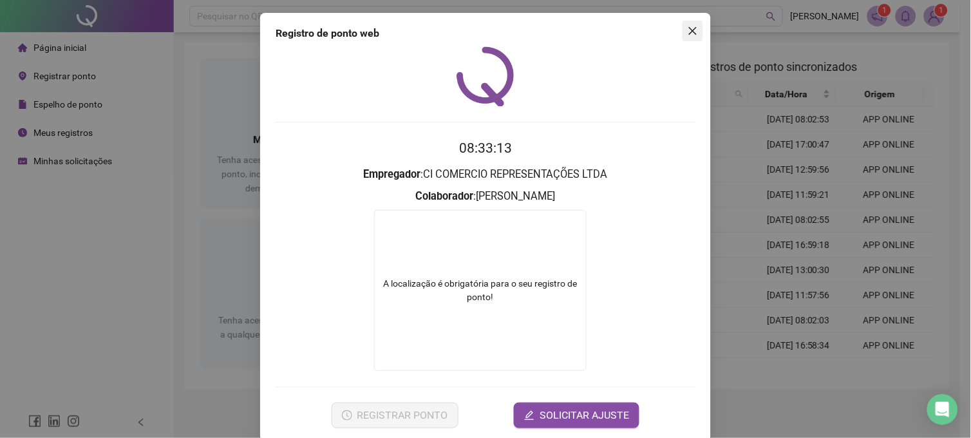
click at [683, 31] on span "Close" at bounding box center [693, 31] width 21 height 10
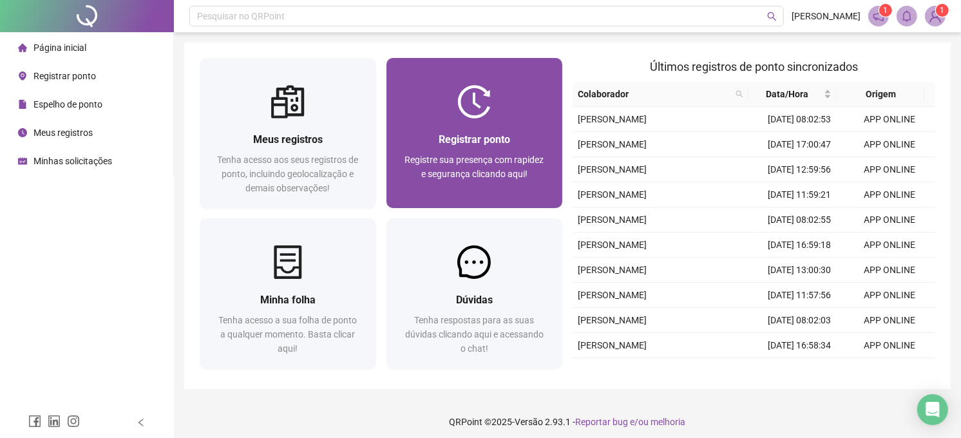
click at [484, 133] on span "Registrar ponto" at bounding box center [474, 139] width 71 height 12
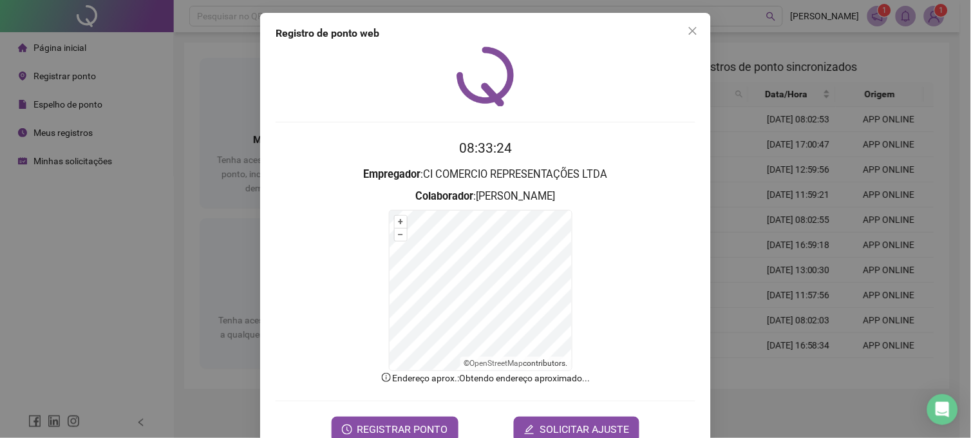
drag, startPoint x: 603, startPoint y: 261, endPoint x: 580, endPoint y: 242, distance: 29.8
click at [604, 261] on form "+ – ⇧ › © OpenStreetMap contributors." at bounding box center [486, 290] width 420 height 161
click at [588, 421] on button "SOLICITAR AJUSTE" at bounding box center [577, 430] width 126 height 26
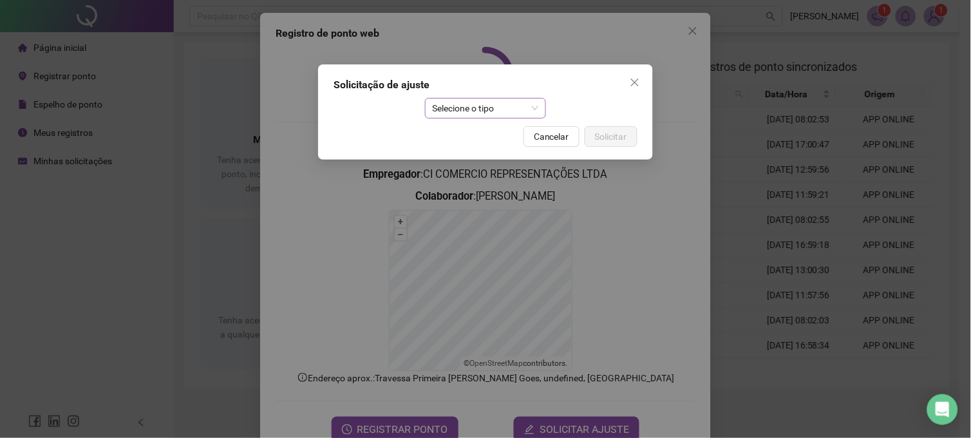
click at [522, 109] on span "Selecione o tipo" at bounding box center [486, 108] width 106 height 19
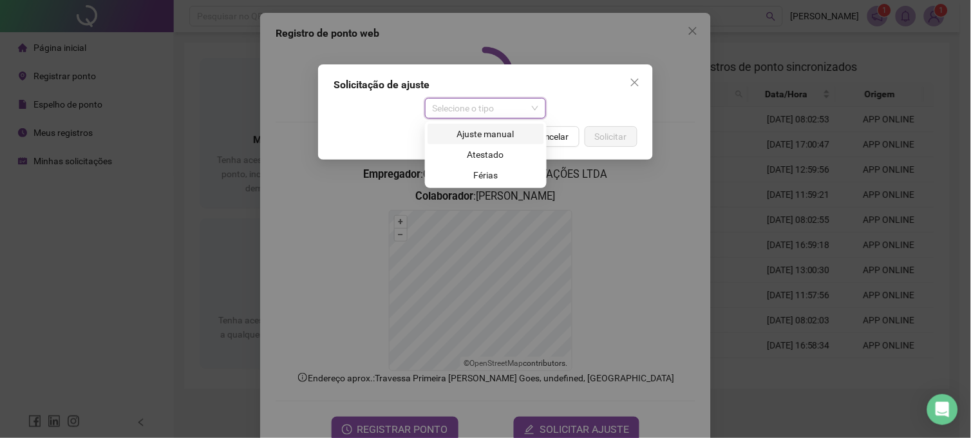
click at [507, 134] on div "Ajuste manual" at bounding box center [485, 134] width 101 height 14
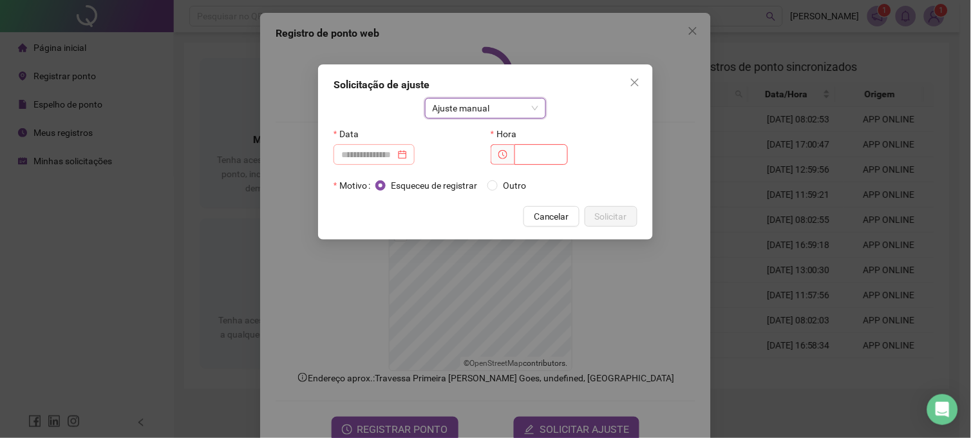
click at [407, 159] on div at bounding box center [374, 154] width 66 height 14
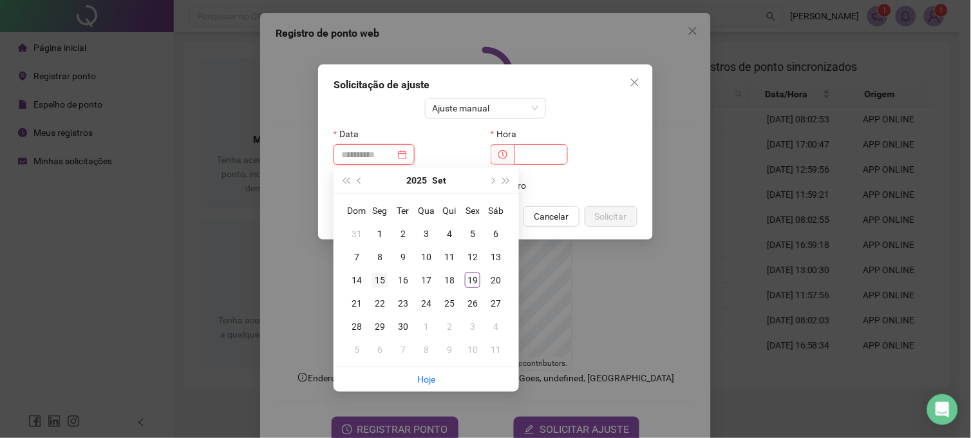
type input "**********"
click at [383, 286] on div "15" at bounding box center [379, 279] width 15 height 15
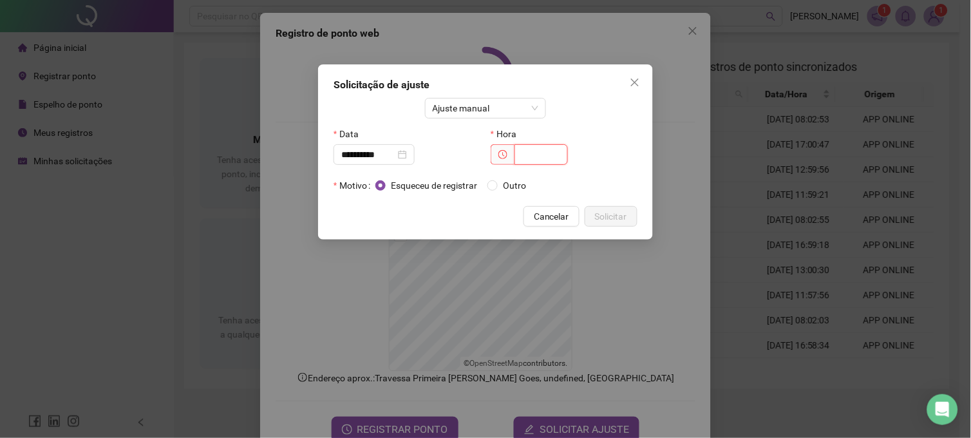
click at [535, 155] on input "text" at bounding box center [541, 154] width 53 height 21
type input "*****"
click at [620, 211] on span "Solicitar" at bounding box center [611, 216] width 32 height 14
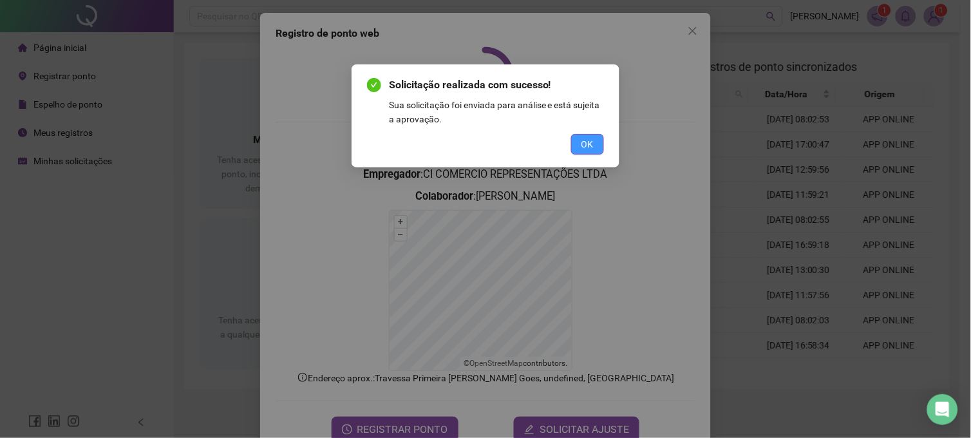
drag, startPoint x: 596, startPoint y: 131, endPoint x: 591, endPoint y: 142, distance: 11.8
click at [595, 131] on div "Solicitação realizada com sucesso! Sua solicitação foi enviada para análise e e…" at bounding box center [485, 115] width 237 height 77
click at [591, 142] on span "OK" at bounding box center [588, 144] width 12 height 14
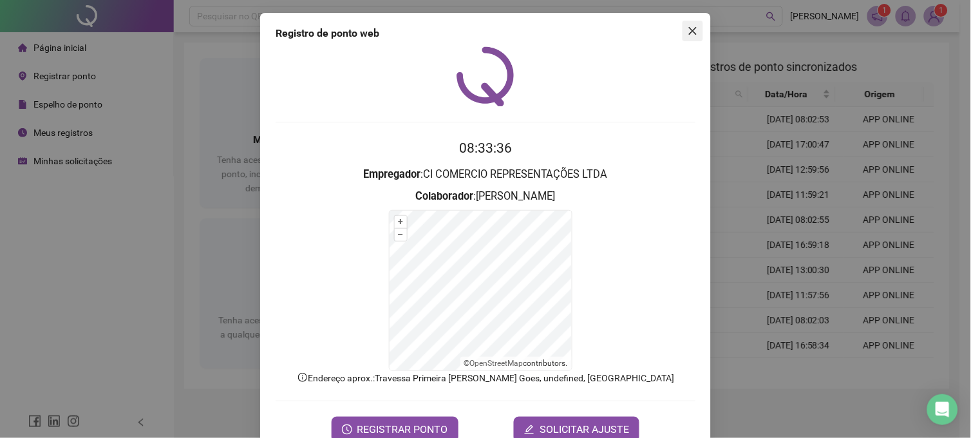
click at [688, 28] on icon "close" at bounding box center [693, 31] width 10 height 10
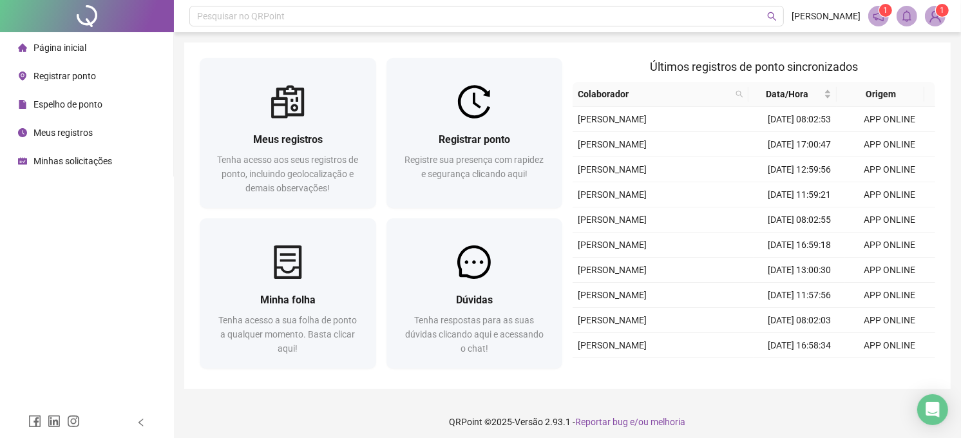
click at [932, 8] on img at bounding box center [934, 15] width 19 height 19
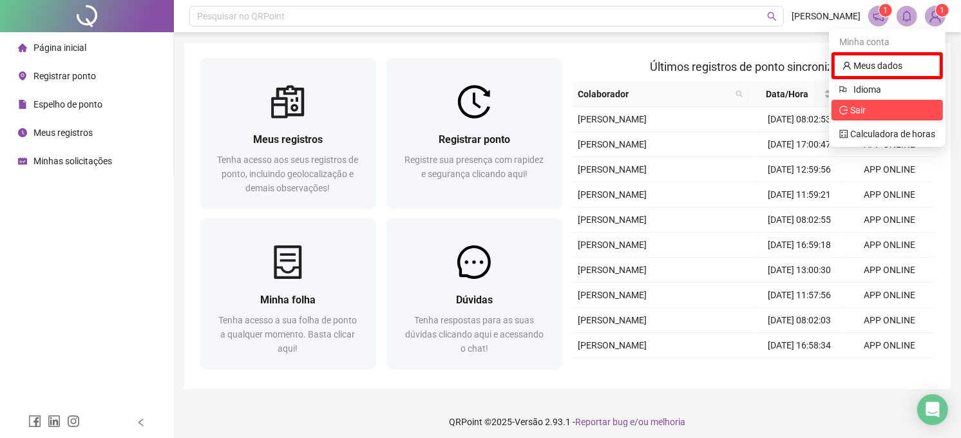
click at [886, 118] on li "Sair" at bounding box center [886, 110] width 111 height 21
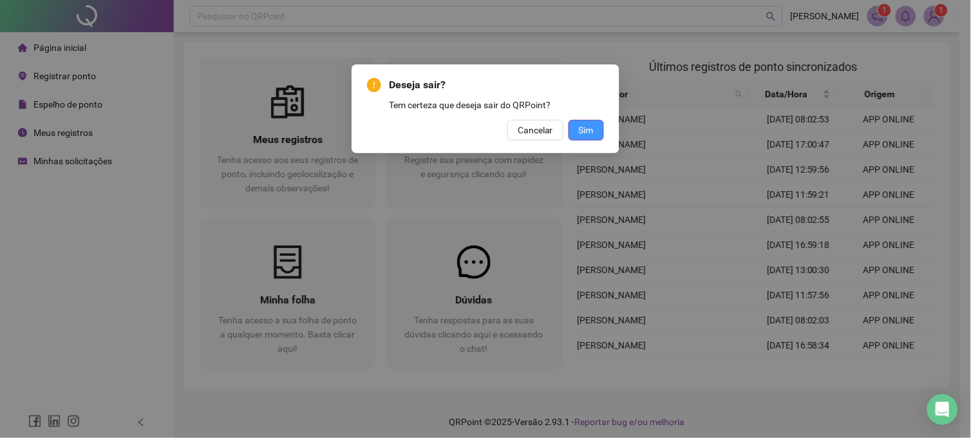
click at [594, 126] on button "Sim" at bounding box center [586, 130] width 35 height 21
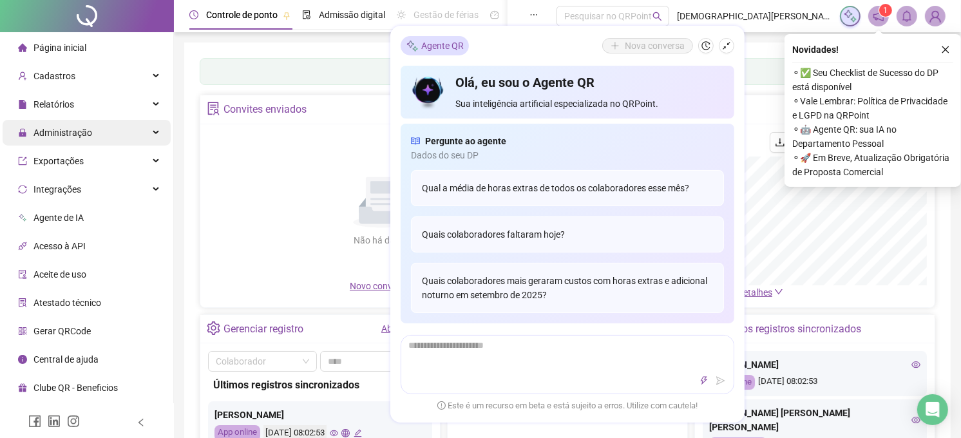
click at [85, 129] on span "Administração" at bounding box center [62, 133] width 59 height 10
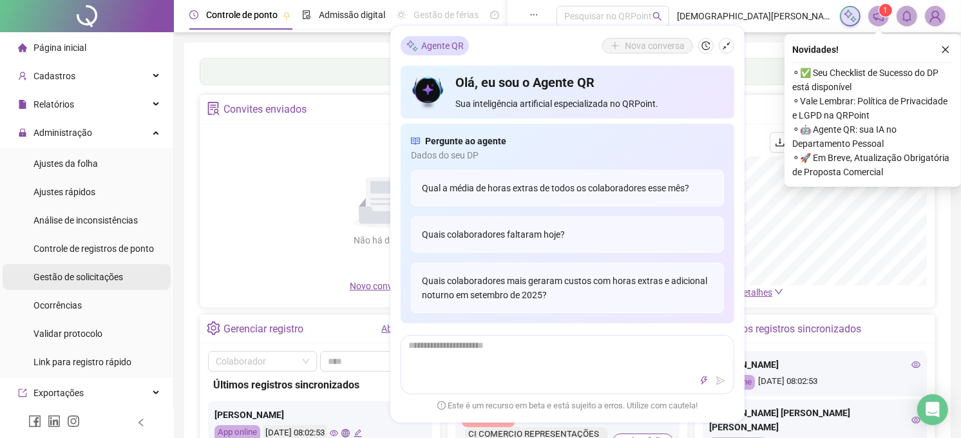
click at [100, 276] on span "Gestão de solicitações" at bounding box center [78, 277] width 90 height 10
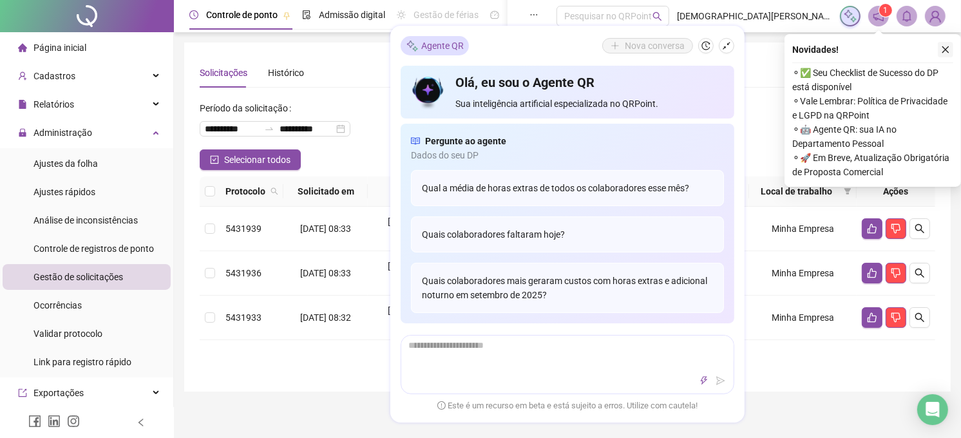
click at [949, 43] on button "button" at bounding box center [945, 49] width 15 height 15
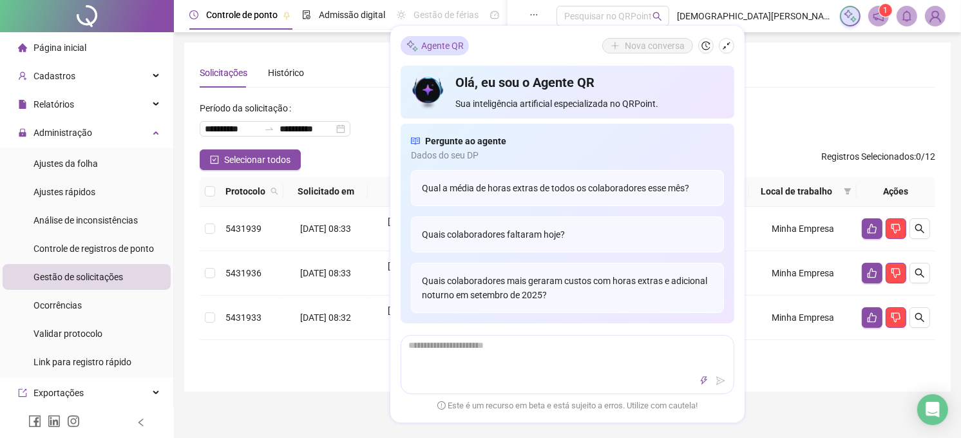
click at [734, 43] on div "Nova conversa" at bounding box center [668, 45] width 132 height 15
click at [726, 48] on icon "shrink" at bounding box center [726, 45] width 9 height 9
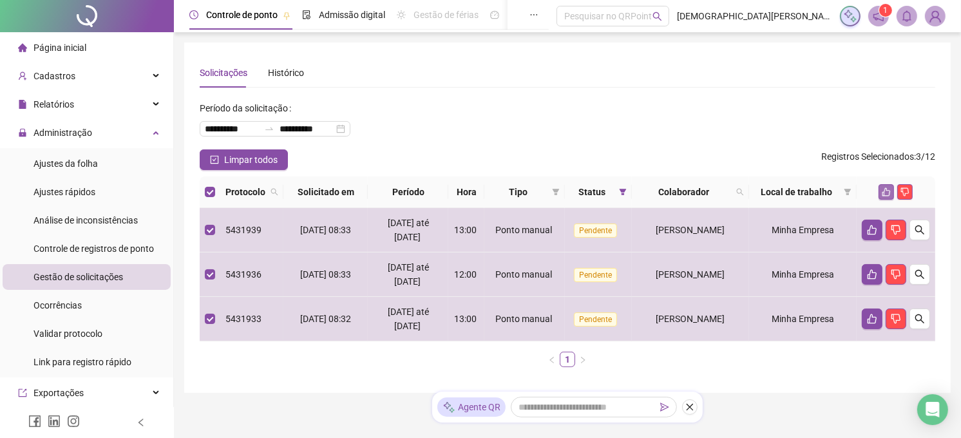
click at [889, 191] on button "button" at bounding box center [885, 191] width 15 height 15
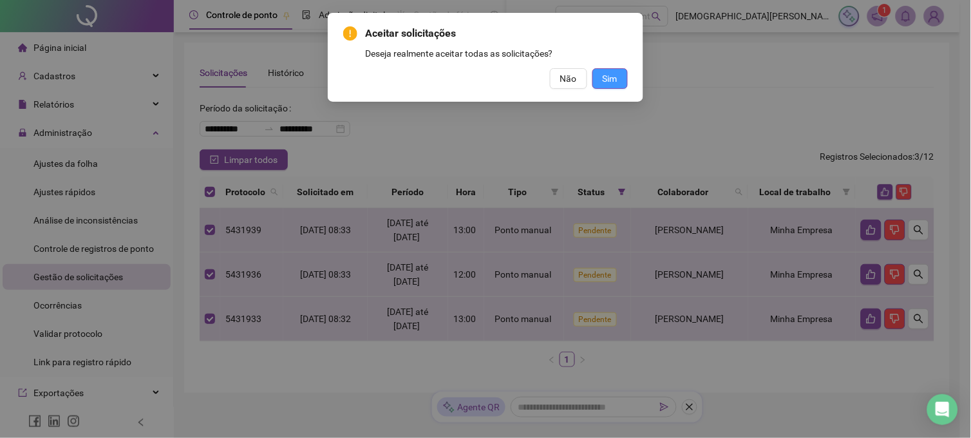
click at [608, 78] on span "Sim" at bounding box center [610, 78] width 15 height 14
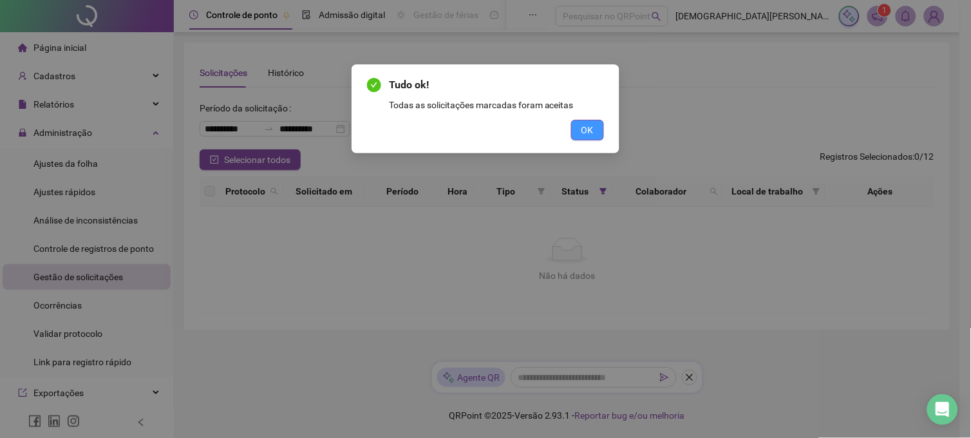
click at [587, 128] on span "OK" at bounding box center [588, 130] width 12 height 14
